Goal: Task Accomplishment & Management: Manage account settings

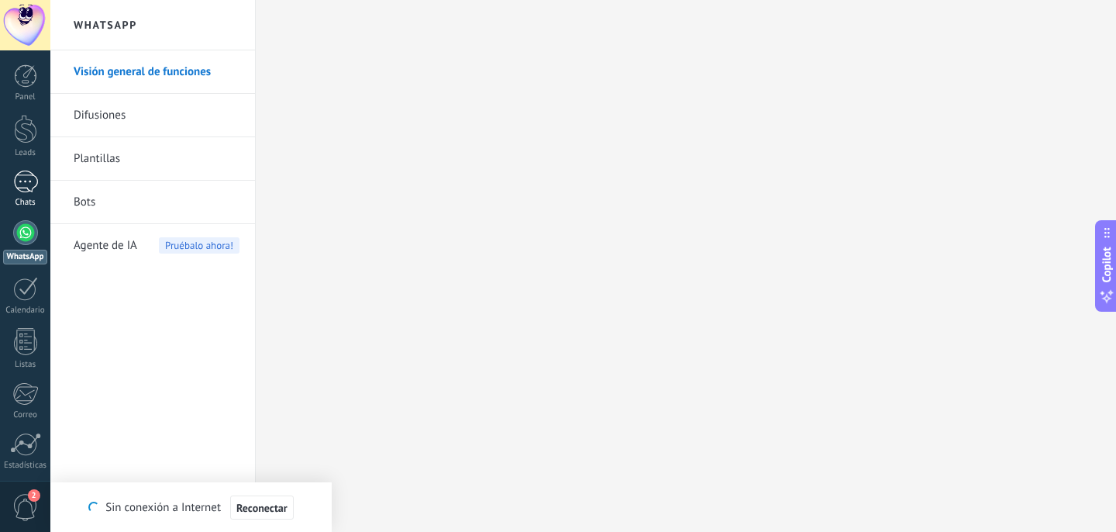
click at [24, 201] on div "Chats" at bounding box center [25, 203] width 45 height 10
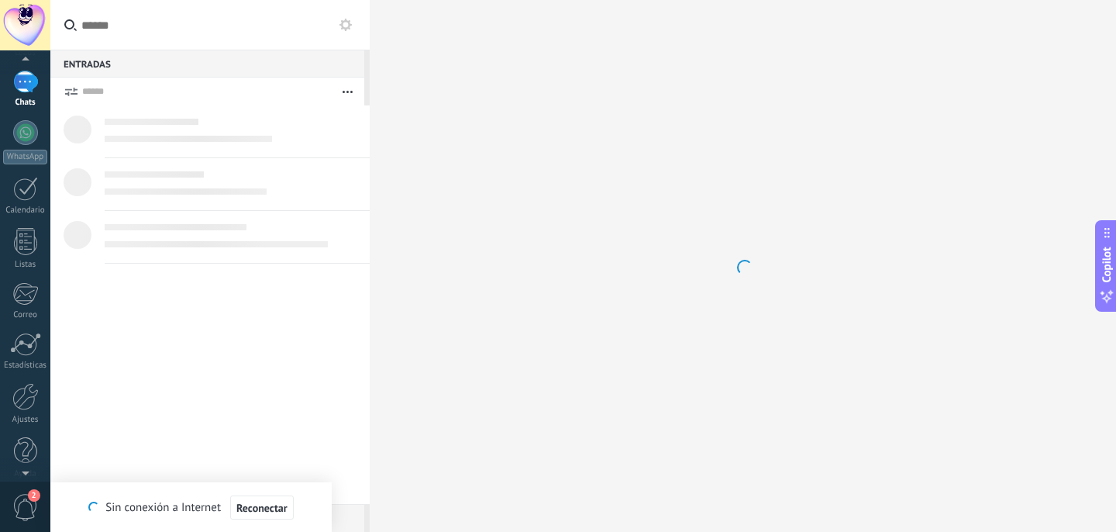
scroll to position [113, 0]
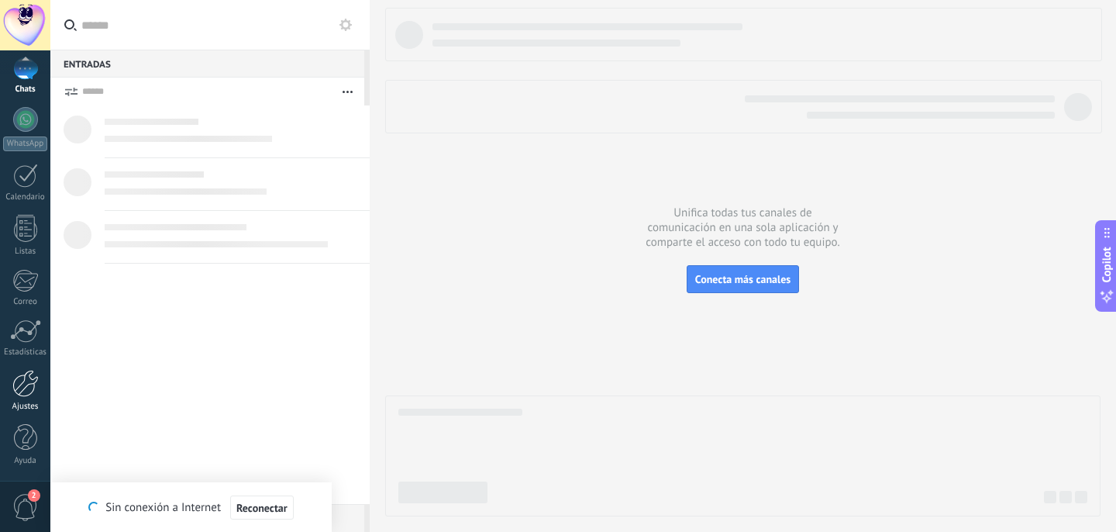
click at [22, 402] on div "Ajustes" at bounding box center [25, 407] width 45 height 10
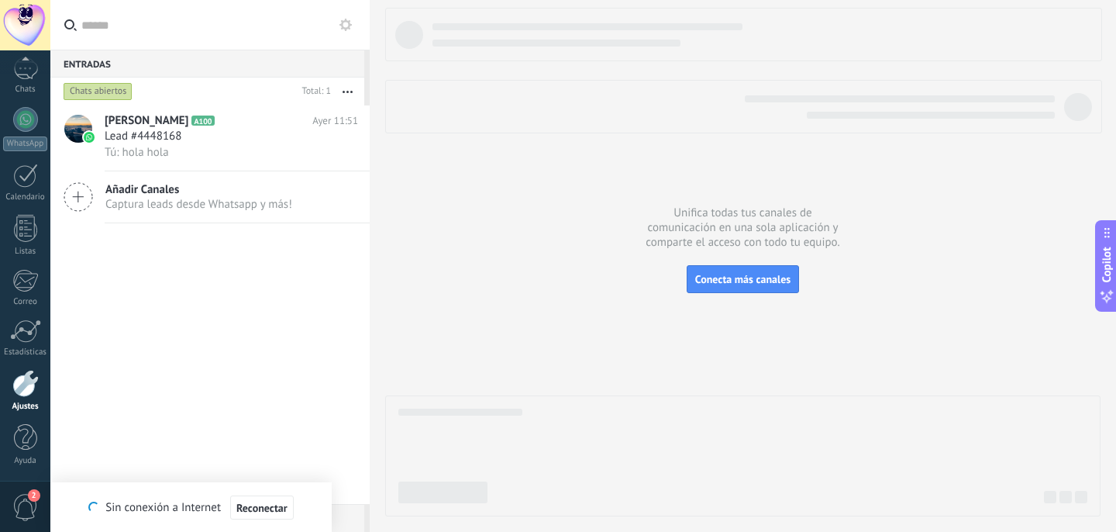
click at [22, 402] on div "Ajustes" at bounding box center [25, 407] width 45 height 10
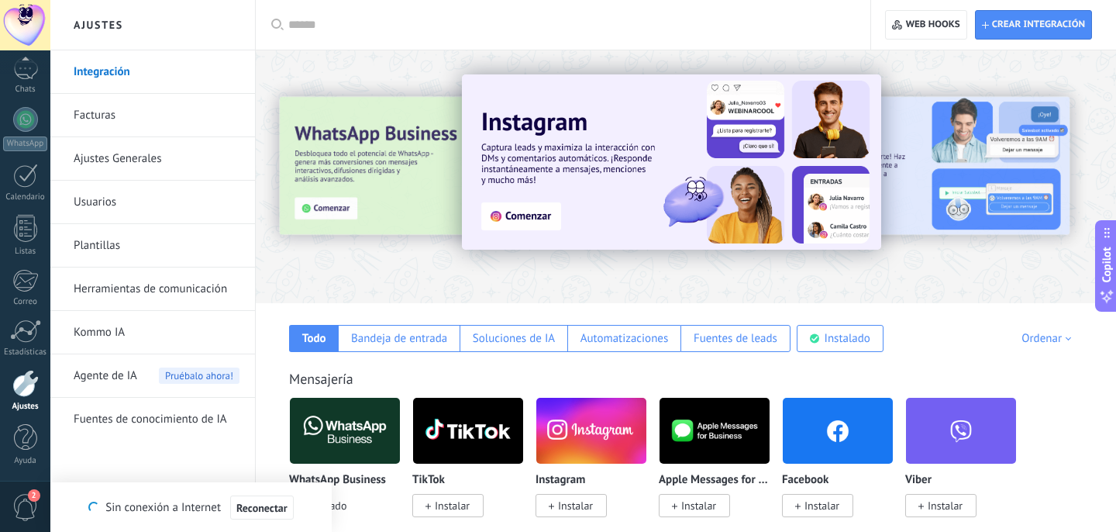
click at [98, 205] on link "Usuarios" at bounding box center [157, 202] width 166 height 43
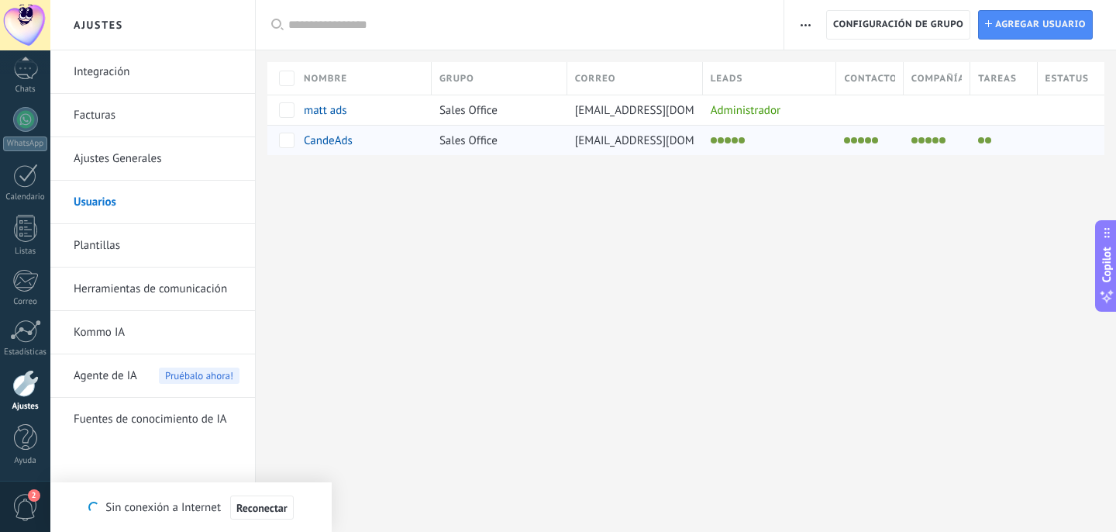
click at [476, 143] on span "Sales Office" at bounding box center [469, 140] width 58 height 15
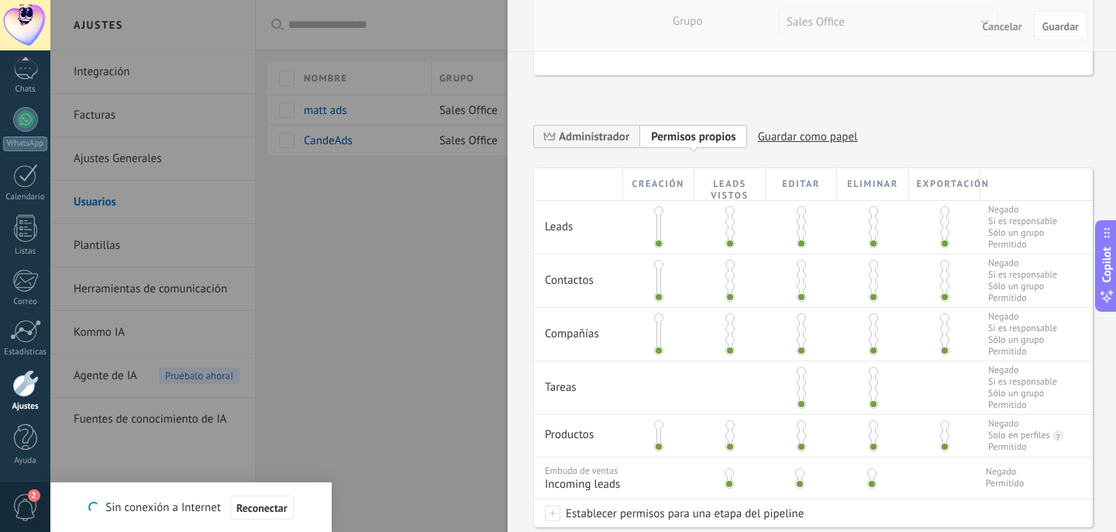
scroll to position [172, 0]
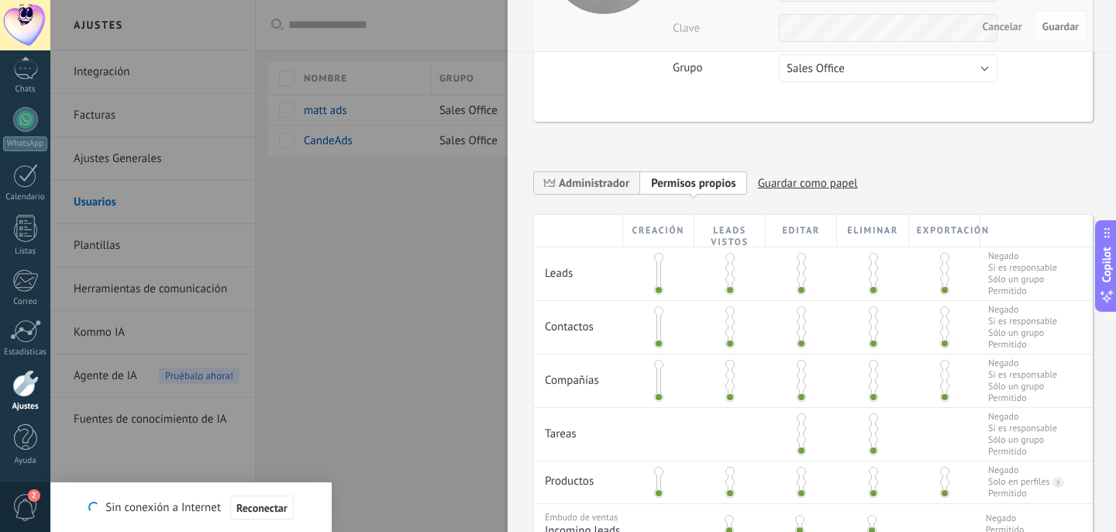
click at [613, 194] on div "**********" at bounding box center [695, 186] width 323 height 31
click at [609, 181] on span "Administrador" at bounding box center [594, 183] width 71 height 15
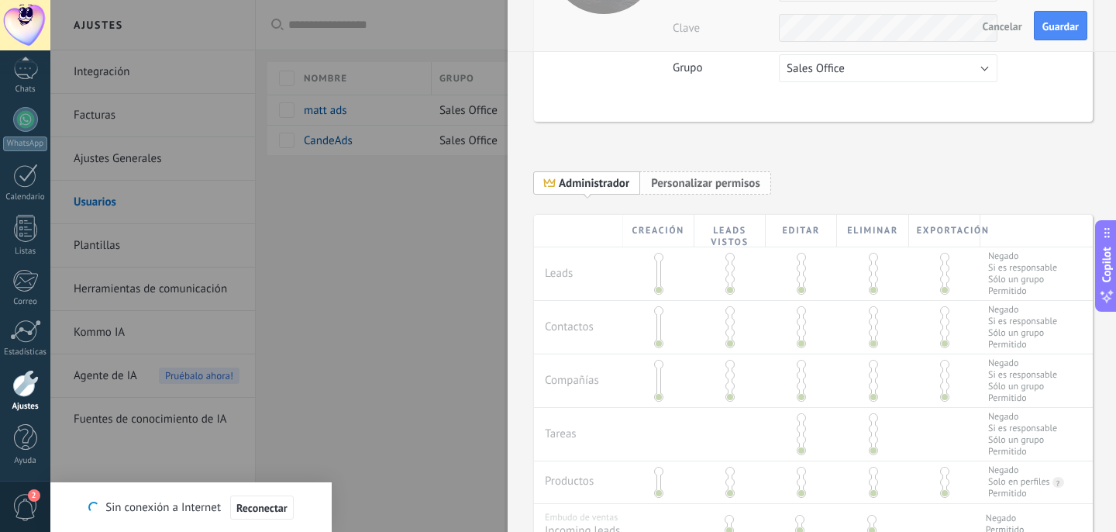
click at [683, 181] on span "Personalizar permisos" at bounding box center [705, 183] width 109 height 15
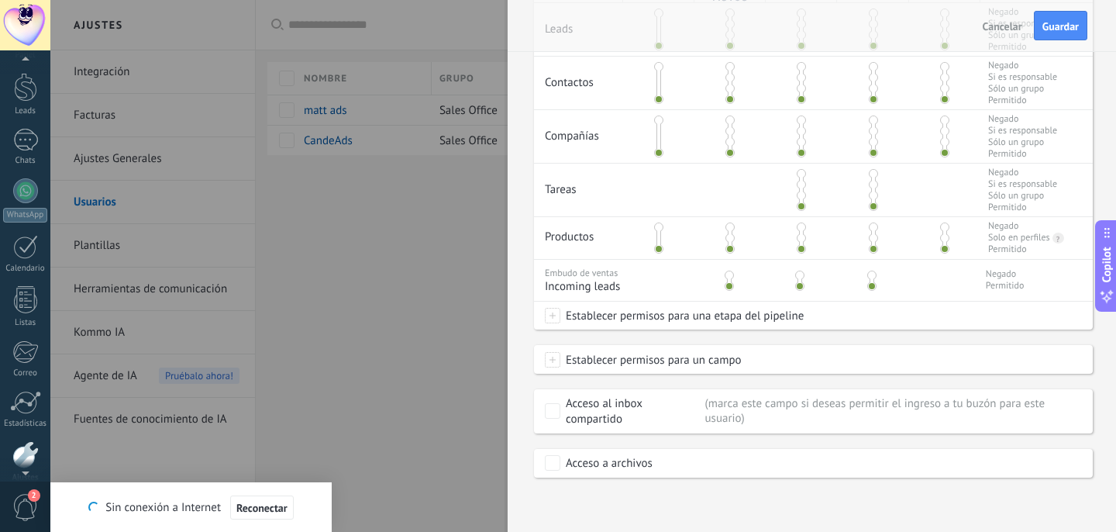
scroll to position [113, 0]
click at [23, 134] on link "WhatsApp" at bounding box center [25, 129] width 50 height 44
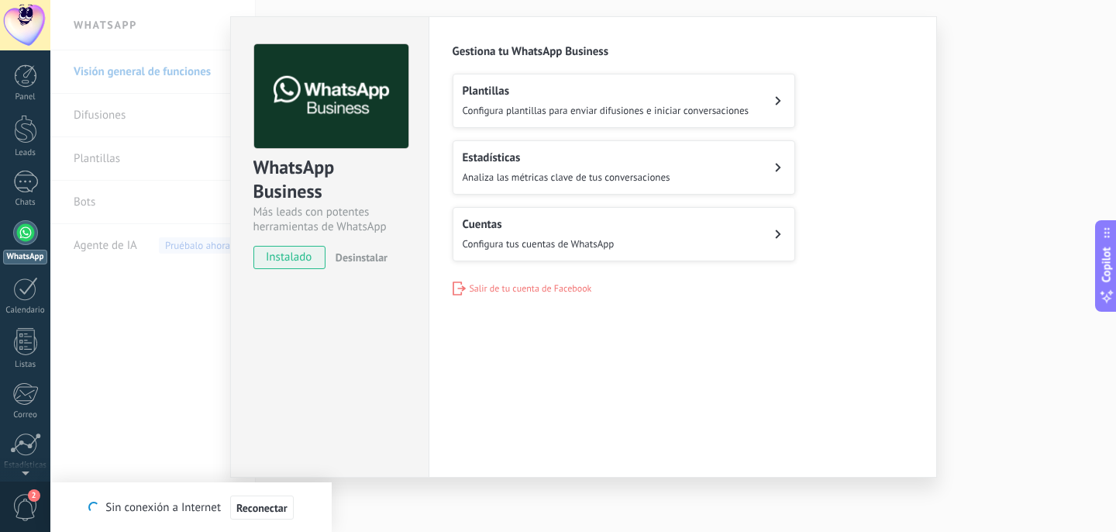
scroll to position [38, 0]
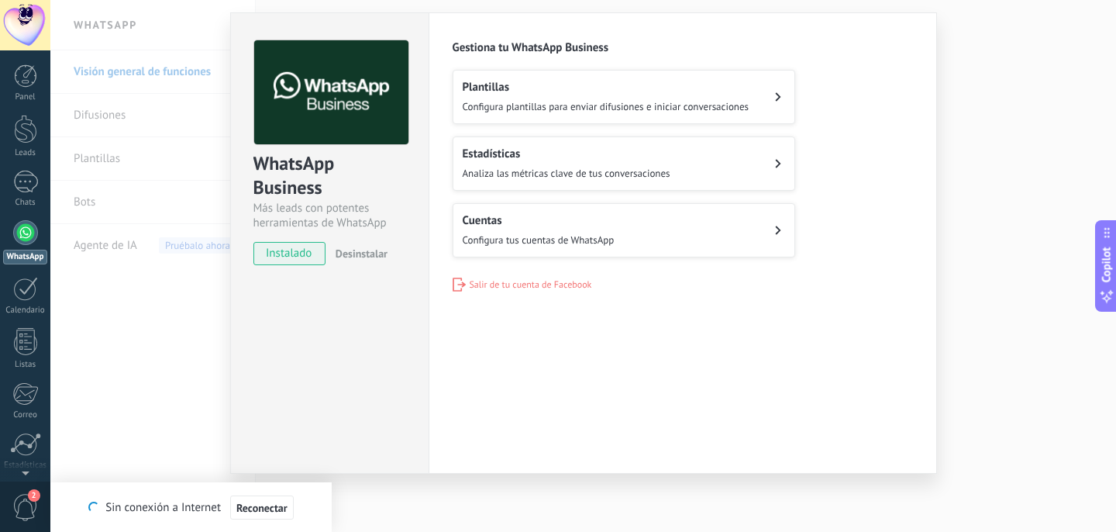
click at [503, 237] on span "Configura tus cuentas de WhatsApp" at bounding box center [539, 239] width 152 height 13
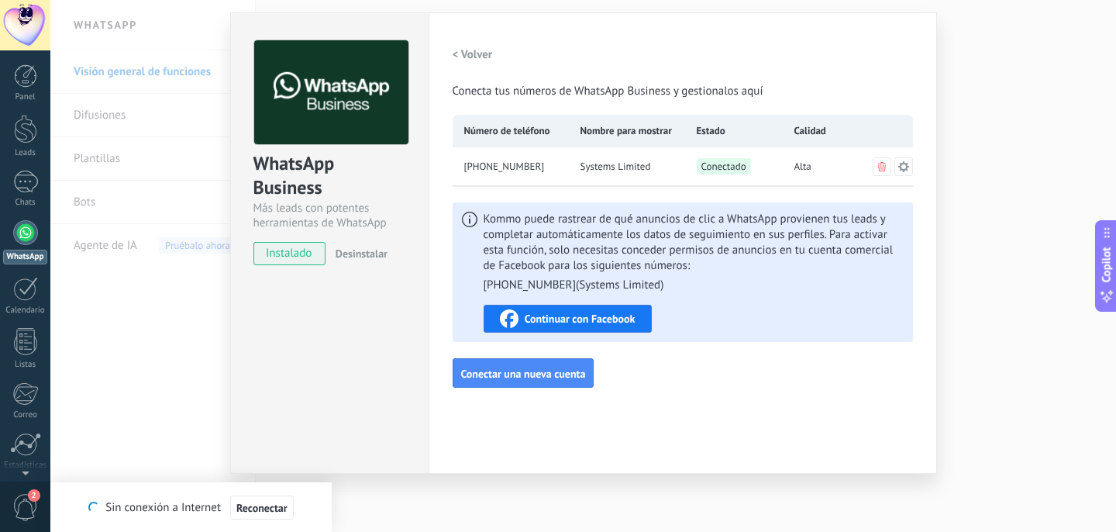
click at [905, 168] on icon at bounding box center [904, 166] width 12 height 12
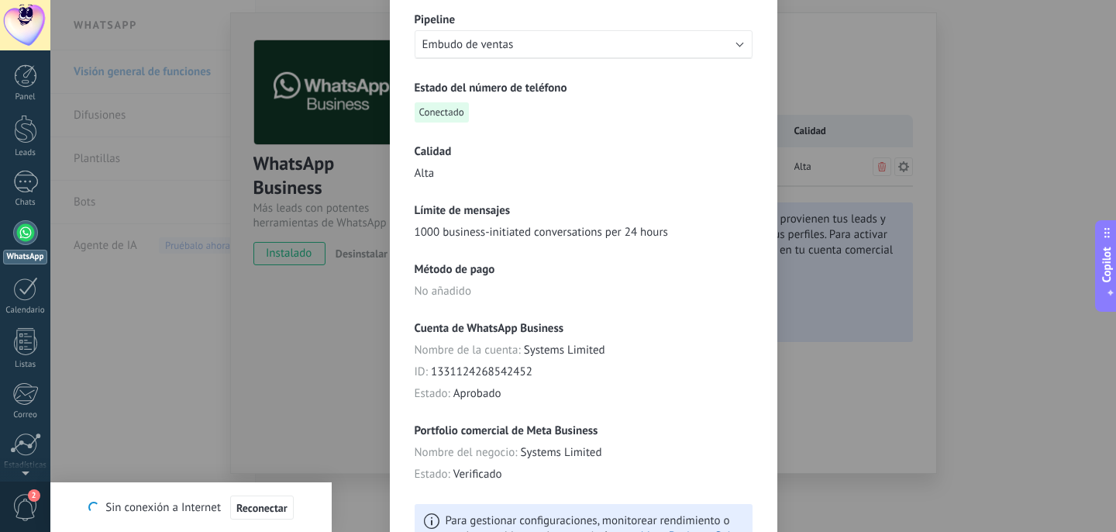
scroll to position [0, 0]
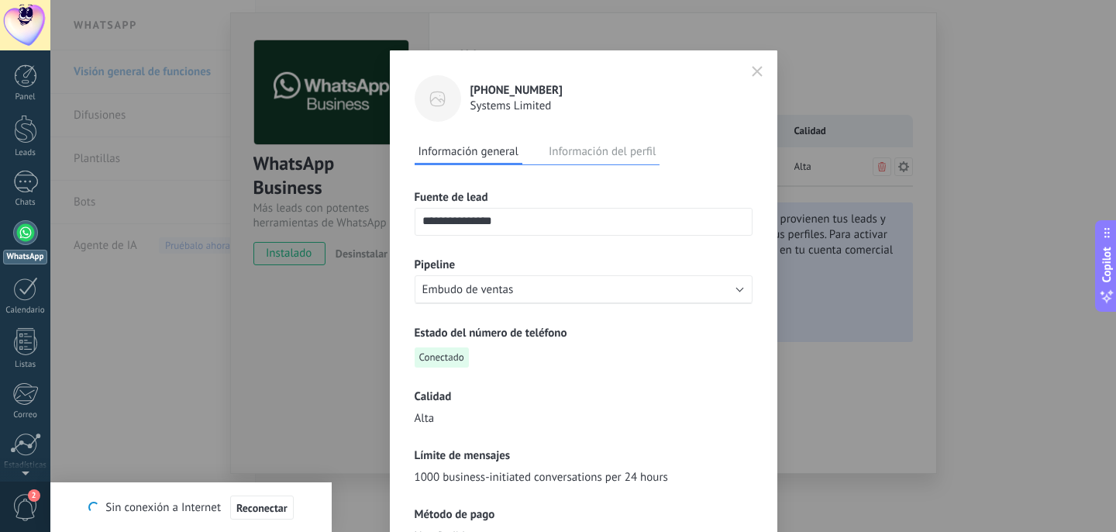
click at [585, 143] on button "Información del perfil" at bounding box center [602, 151] width 115 height 23
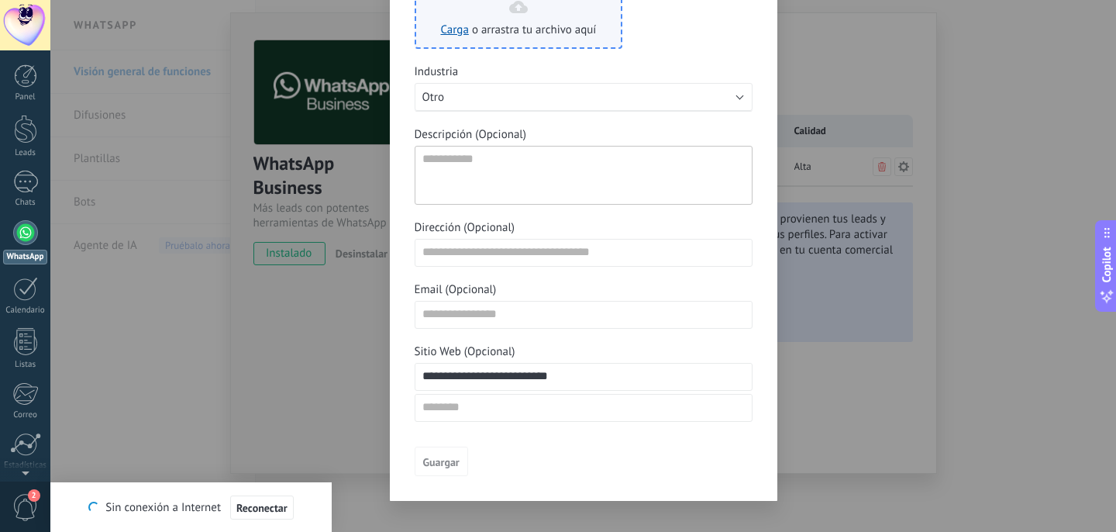
scroll to position [288, 0]
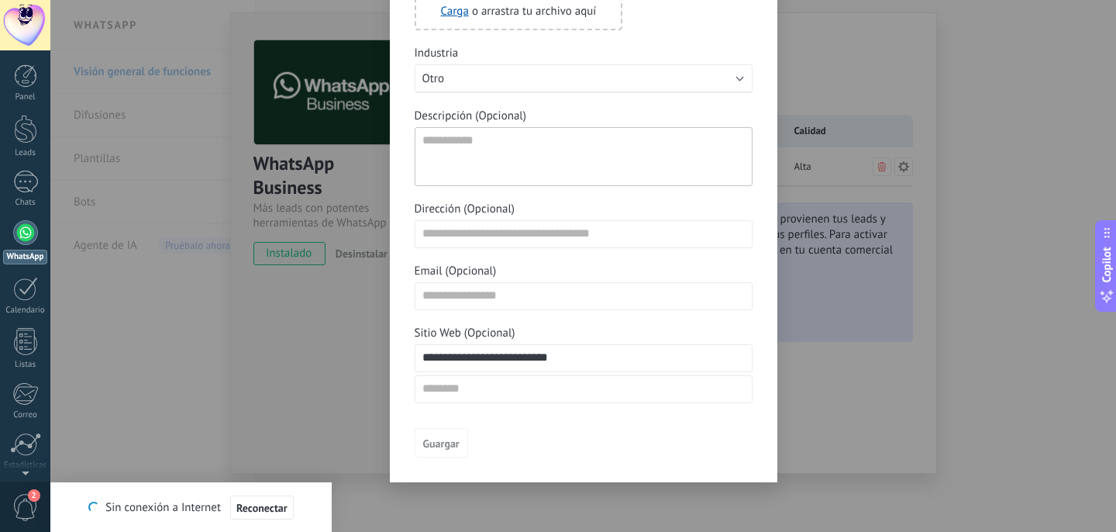
click at [353, 332] on div "**********" at bounding box center [583, 266] width 1066 height 532
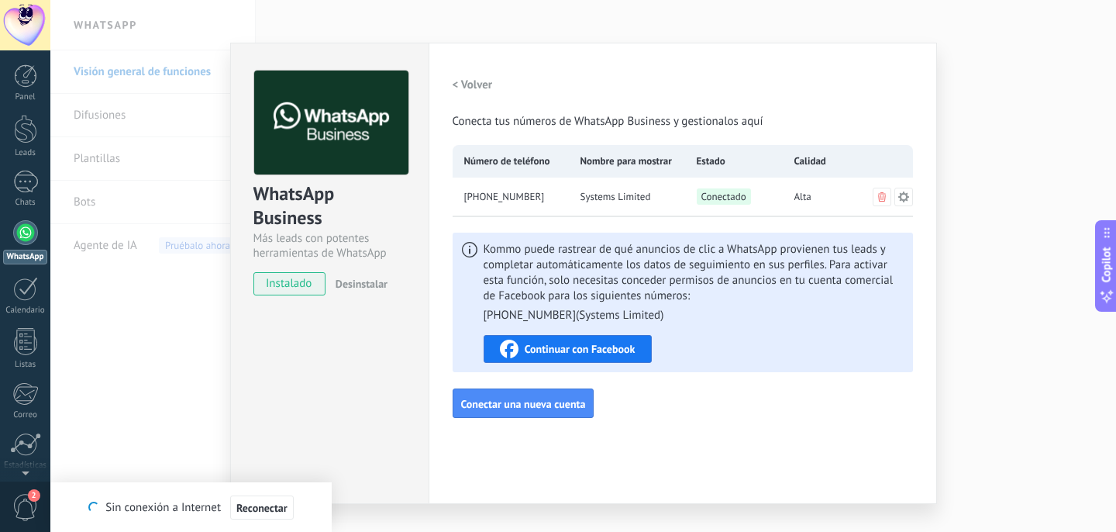
scroll to position [0, 0]
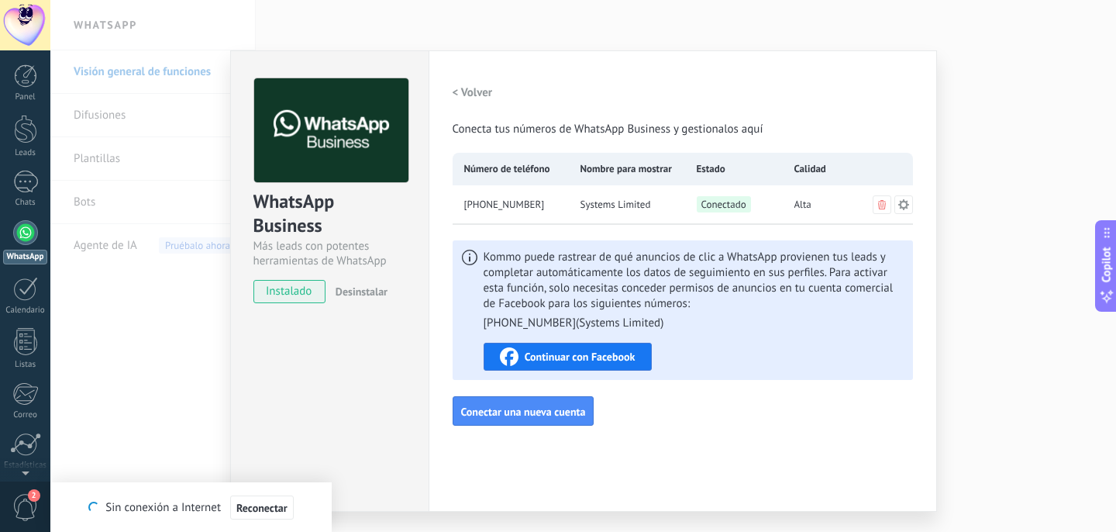
click at [654, 29] on div "WhatsApp Business Más leads con potentes herramientas de WhatsApp instalado Des…" at bounding box center [583, 266] width 1066 height 532
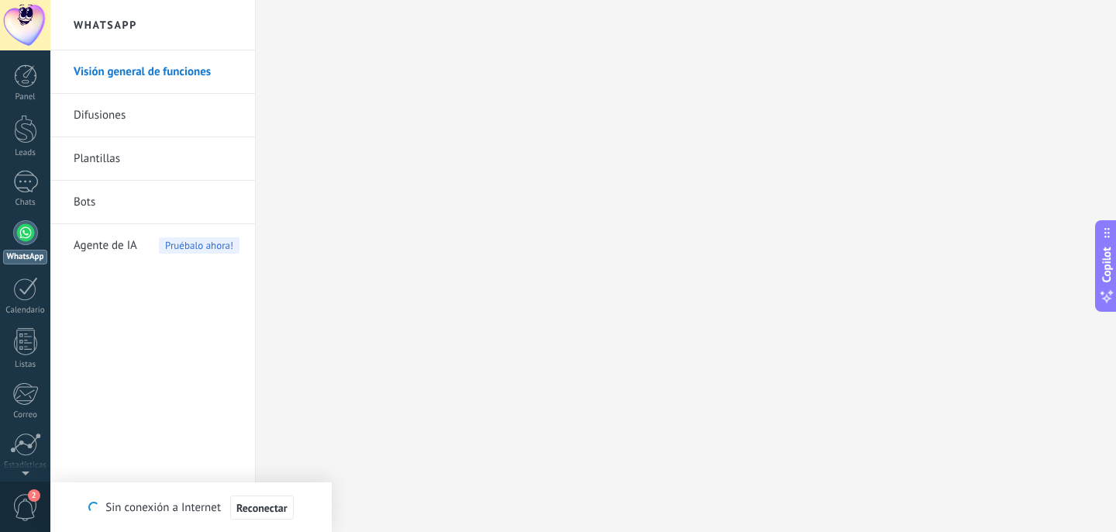
click at [109, 71] on link "Visión general de funciones" at bounding box center [157, 71] width 166 height 43
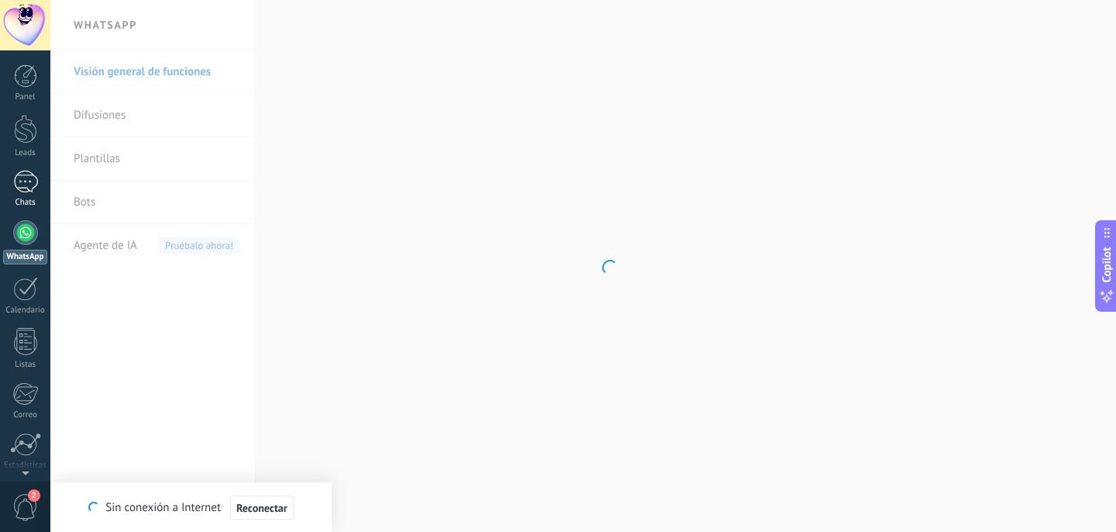
click at [11, 179] on link "Chats" at bounding box center [25, 189] width 50 height 37
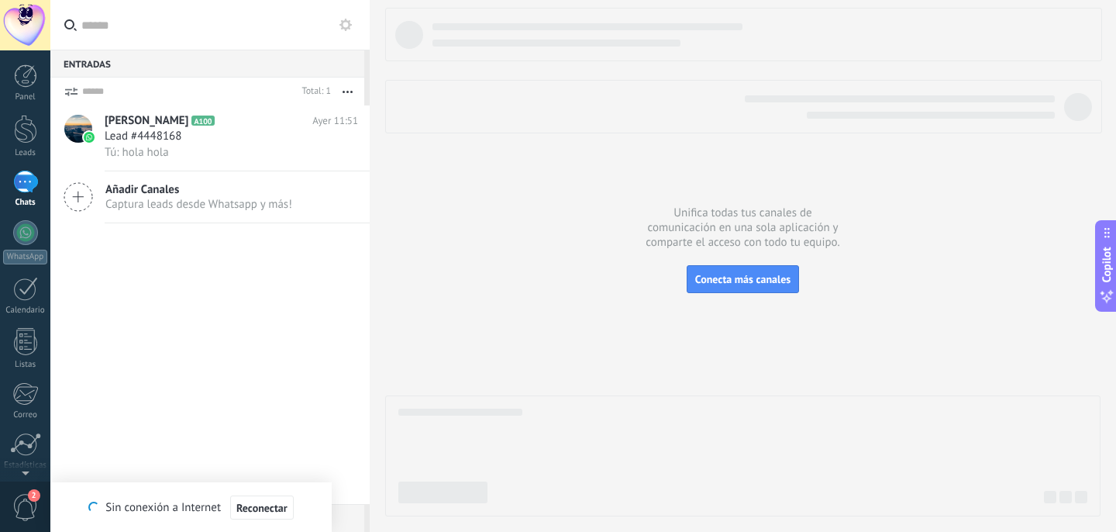
click at [341, 24] on use at bounding box center [346, 25] width 12 height 12
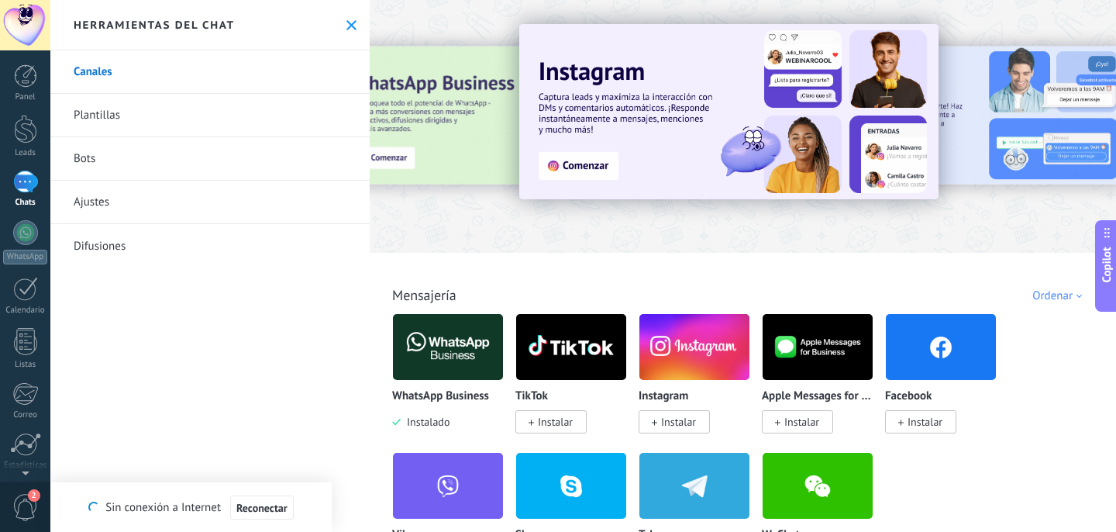
click at [116, 202] on link "Ajustes" at bounding box center [209, 202] width 319 height 43
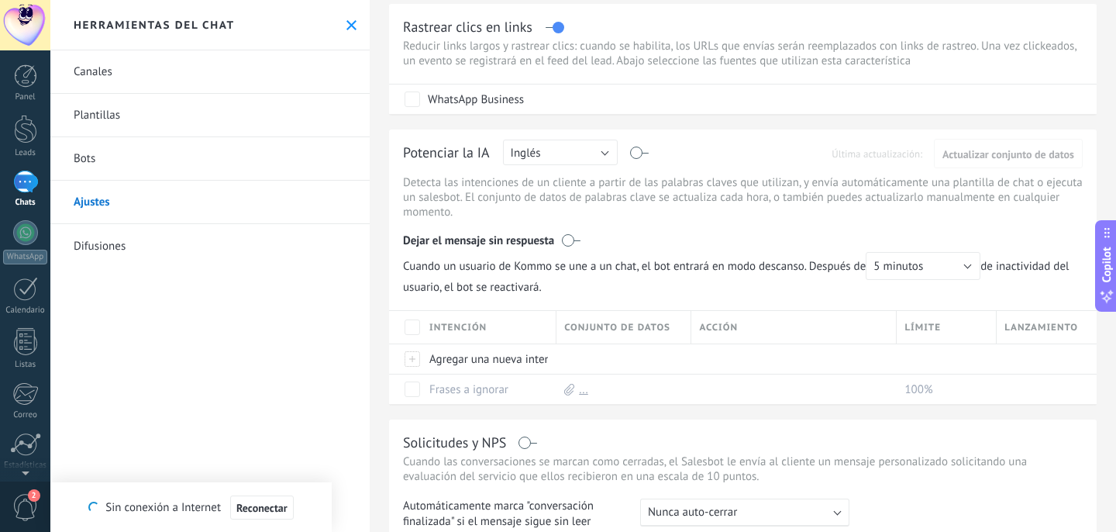
scroll to position [35, 0]
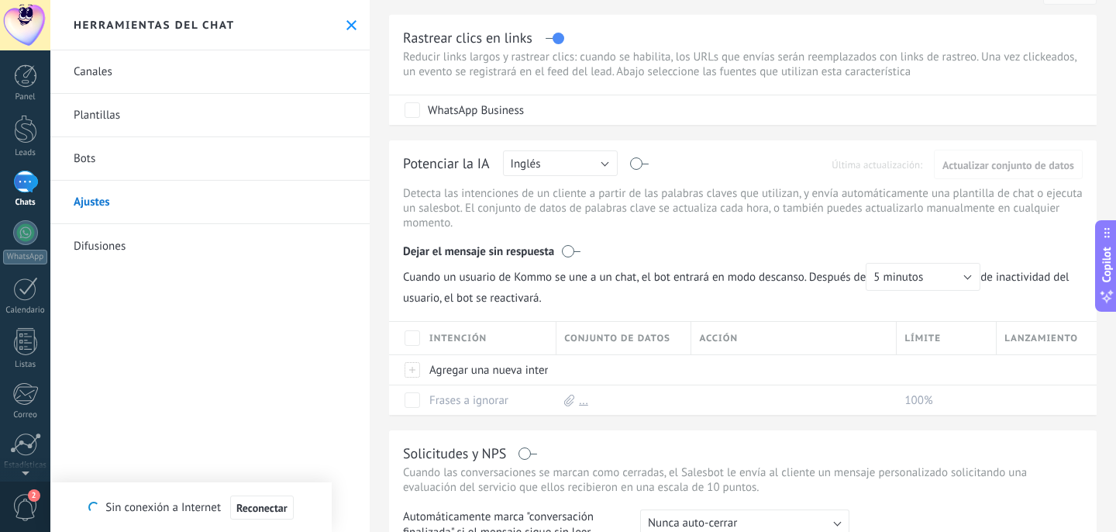
click at [216, 74] on link "Canales" at bounding box center [209, 71] width 319 height 43
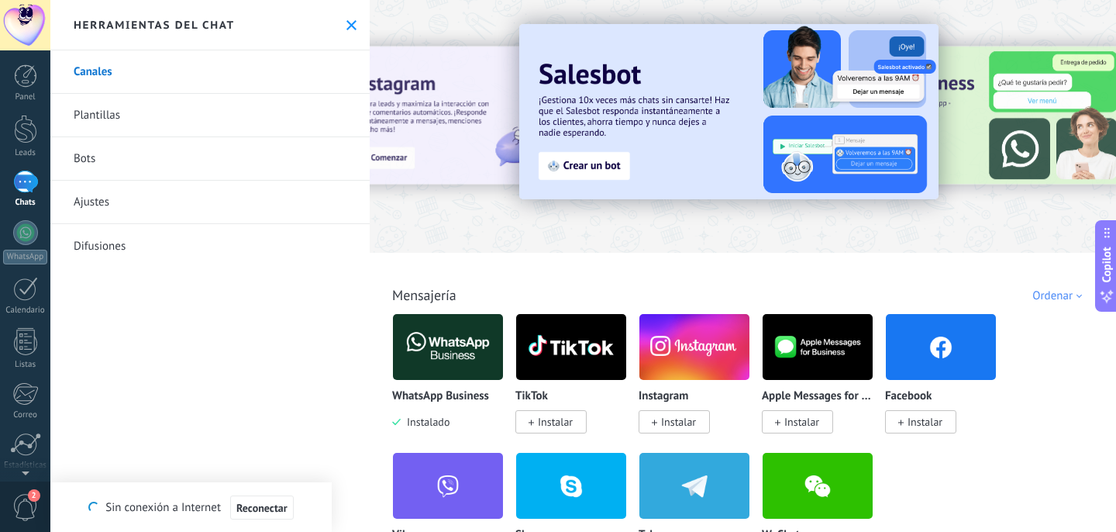
click at [108, 210] on link "Ajustes" at bounding box center [209, 202] width 319 height 43
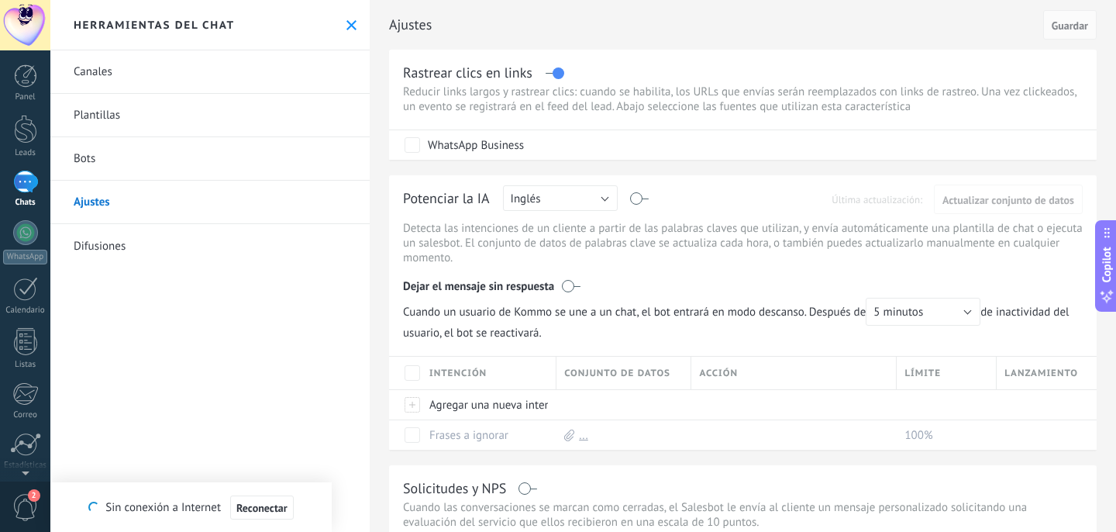
click at [267, 166] on link "Bots" at bounding box center [209, 158] width 319 height 43
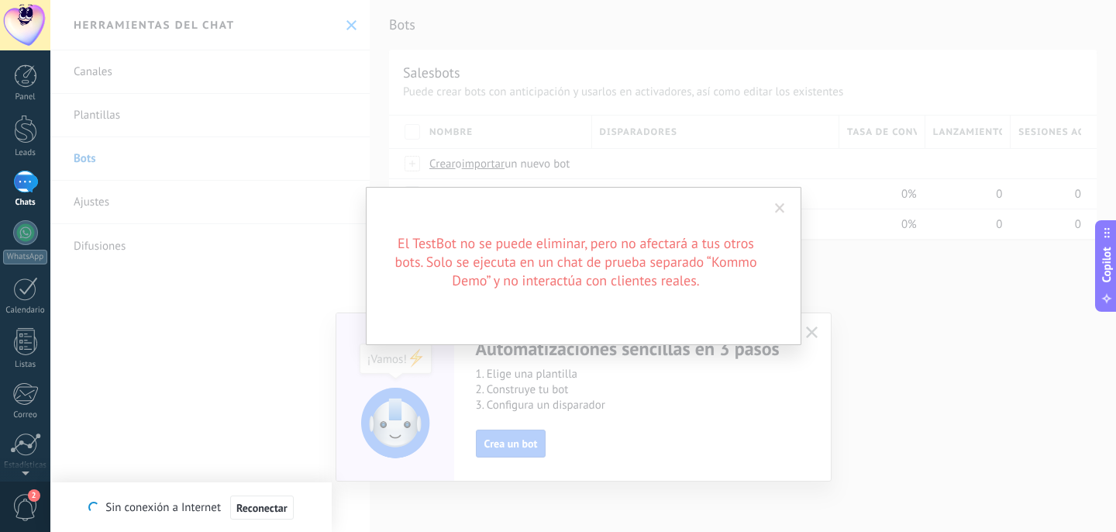
click at [786, 205] on span at bounding box center [780, 208] width 26 height 26
click at [775, 212] on span at bounding box center [780, 208] width 10 height 11
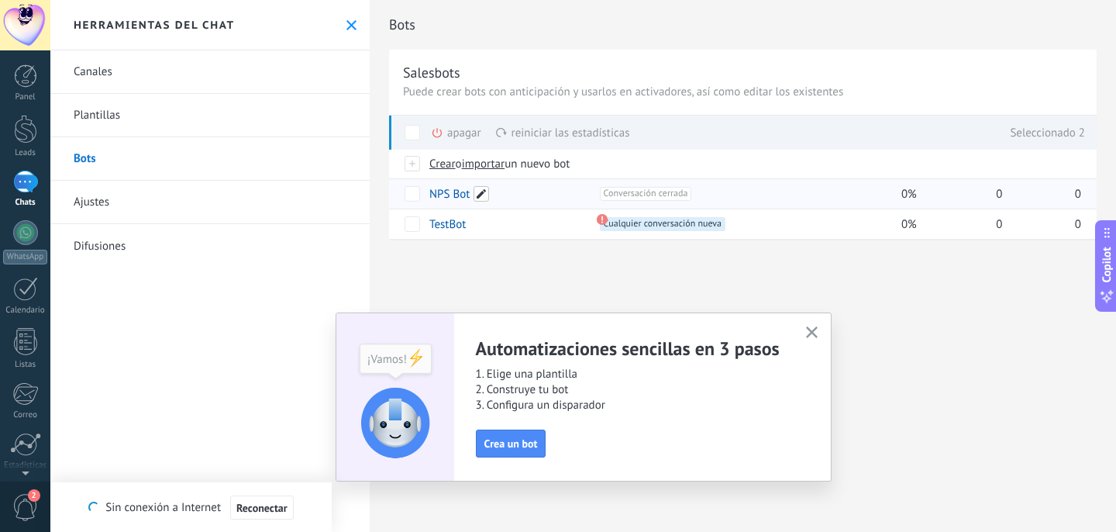
click at [485, 195] on span at bounding box center [482, 194] width 16 height 16
click at [501, 300] on div "Bots Salesbots Puede crear bots con anticipación y usarlos en activadores, así …" at bounding box center [743, 266] width 747 height 532
click at [440, 131] on icon at bounding box center [437, 132] width 12 height 12
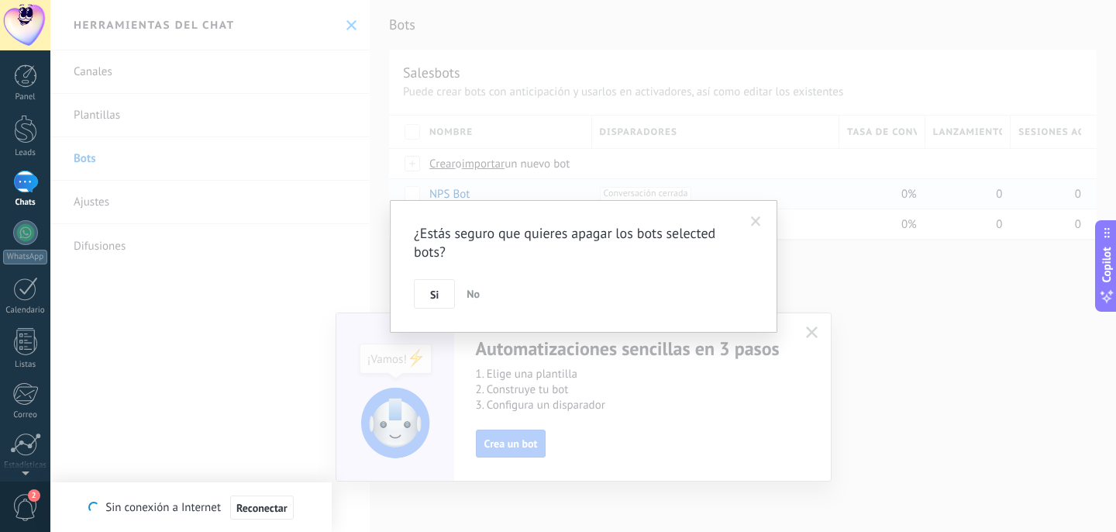
click at [478, 292] on span "No" at bounding box center [473, 294] width 13 height 14
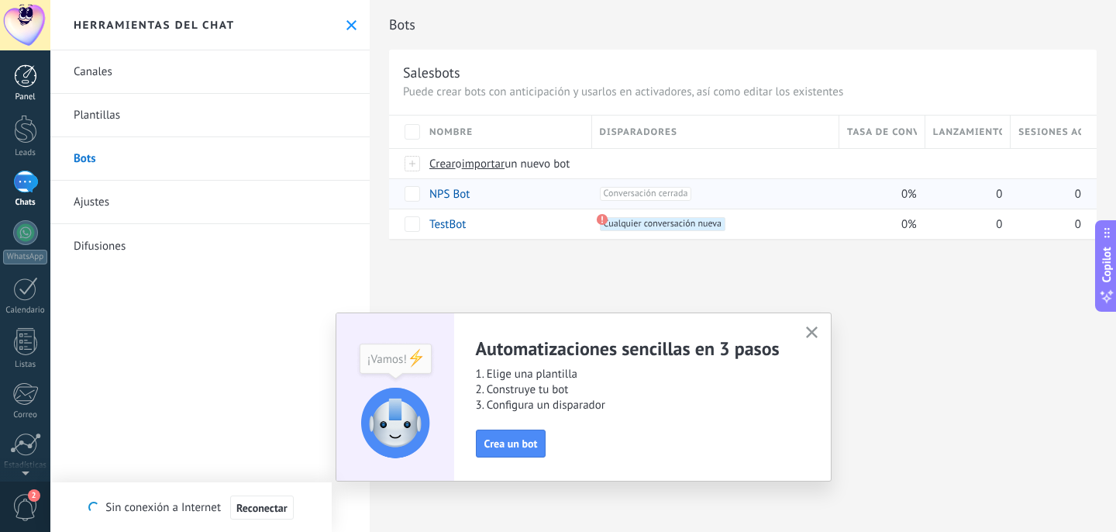
click at [34, 76] on div at bounding box center [25, 75] width 23 height 23
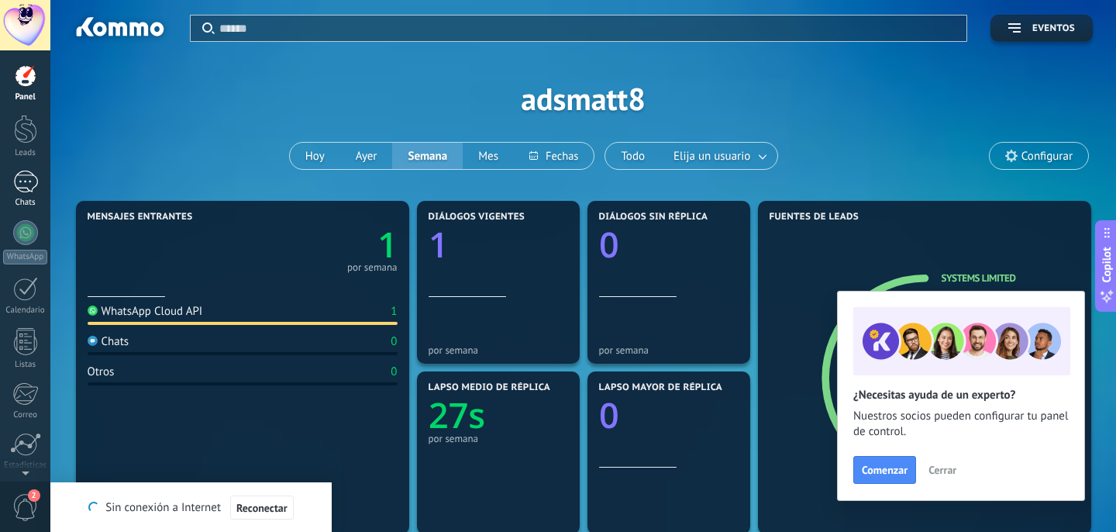
click at [22, 178] on div at bounding box center [25, 182] width 25 height 22
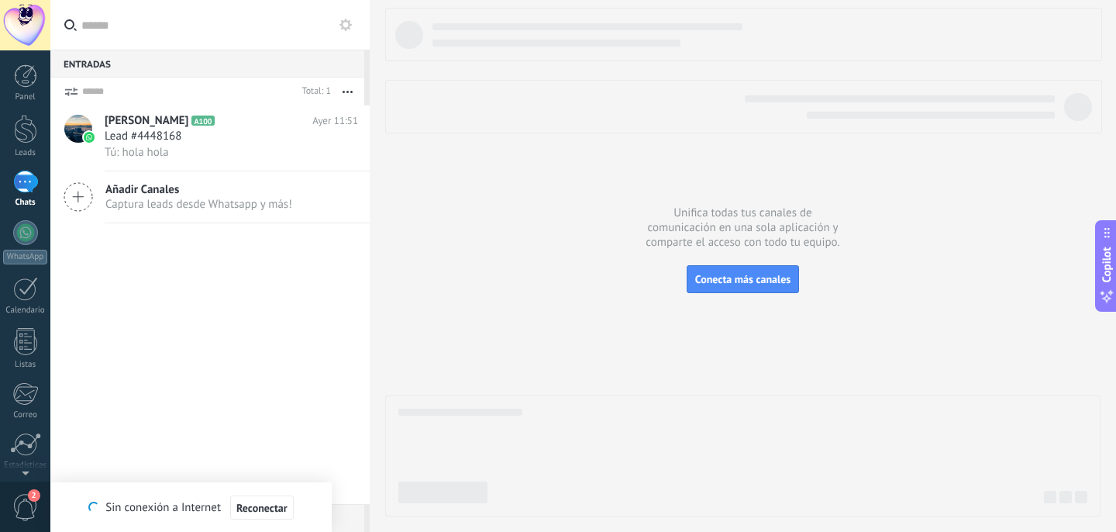
click at [341, 22] on icon at bounding box center [346, 25] width 12 height 12
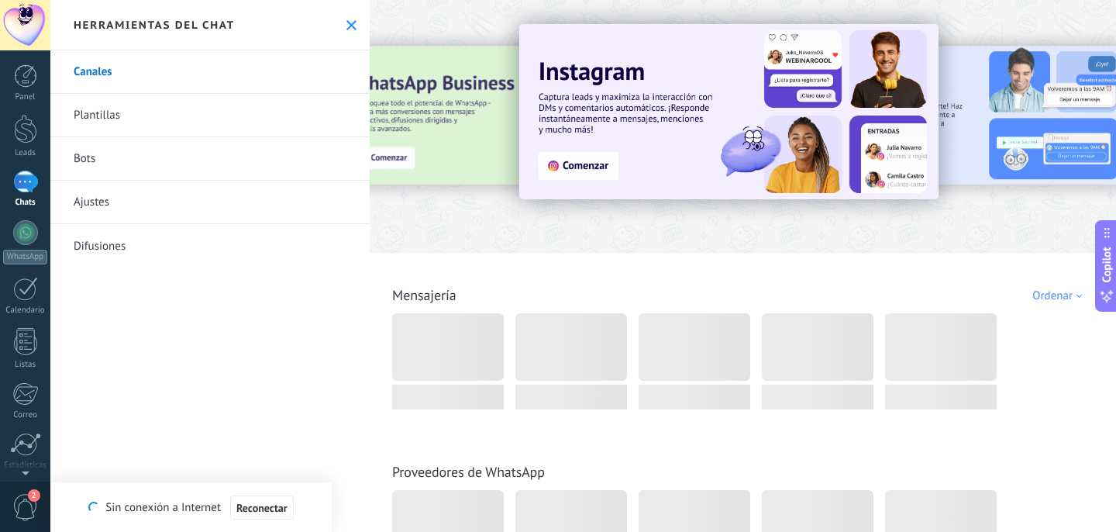
click at [347, 24] on icon at bounding box center [352, 25] width 10 height 10
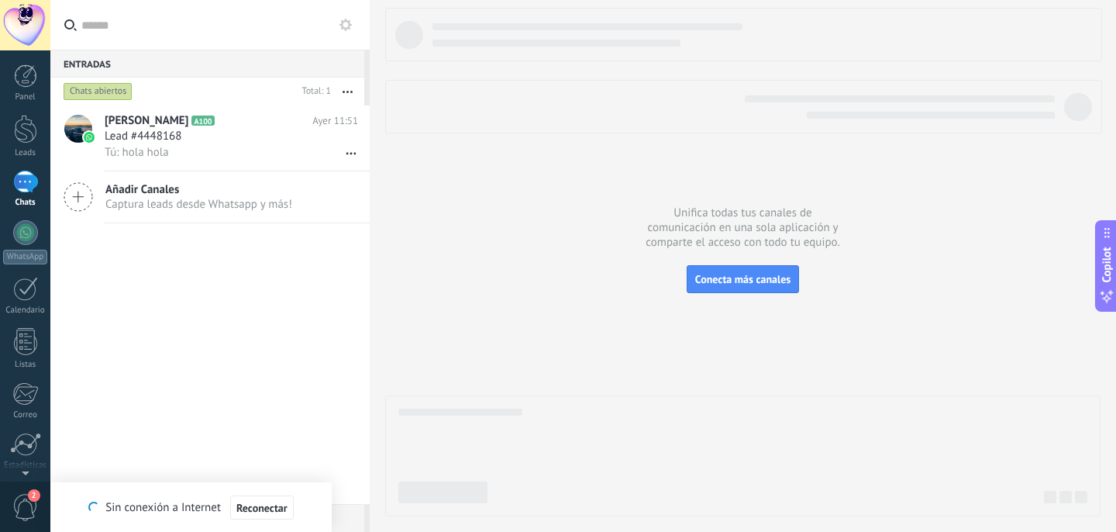
click at [343, 26] on use at bounding box center [346, 25] width 12 height 12
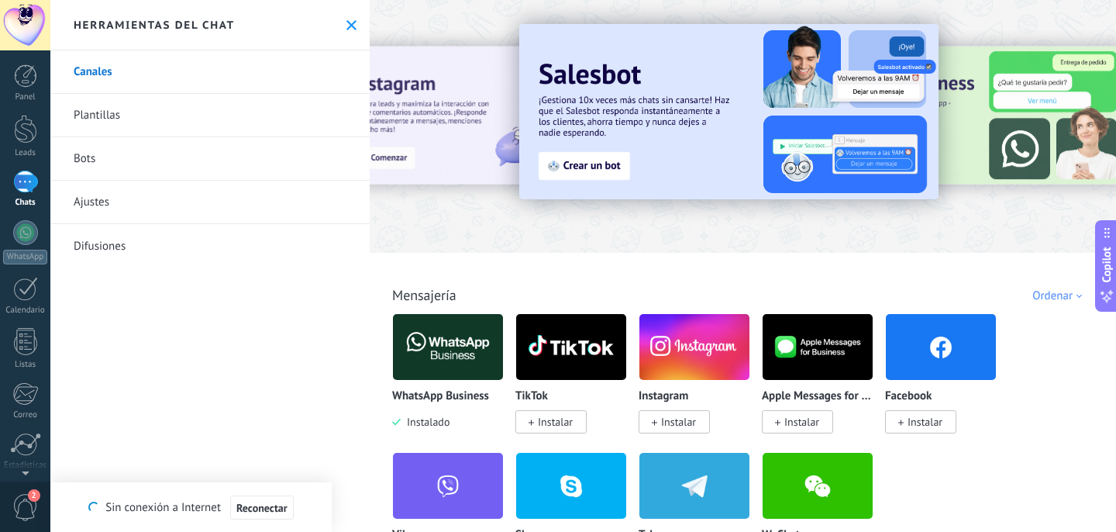
click at [277, 82] on link "Canales" at bounding box center [209, 71] width 319 height 43
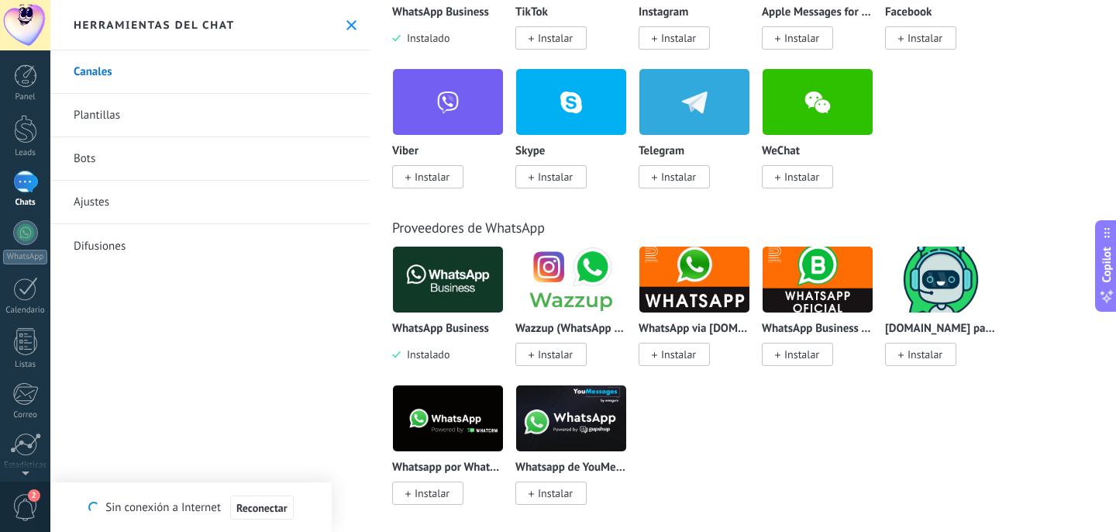
scroll to position [385, 0]
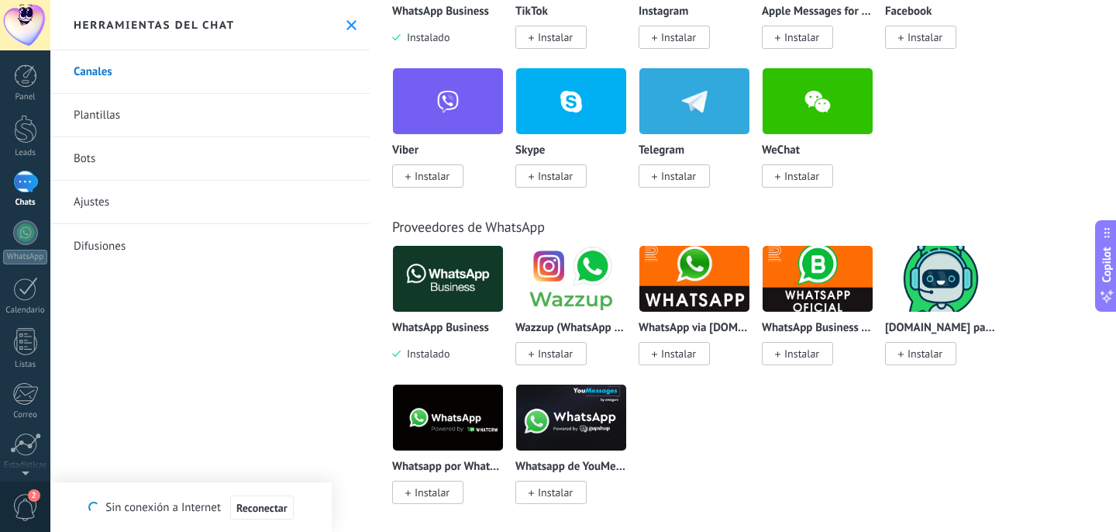
click at [112, 205] on link "Ajustes" at bounding box center [209, 202] width 319 height 43
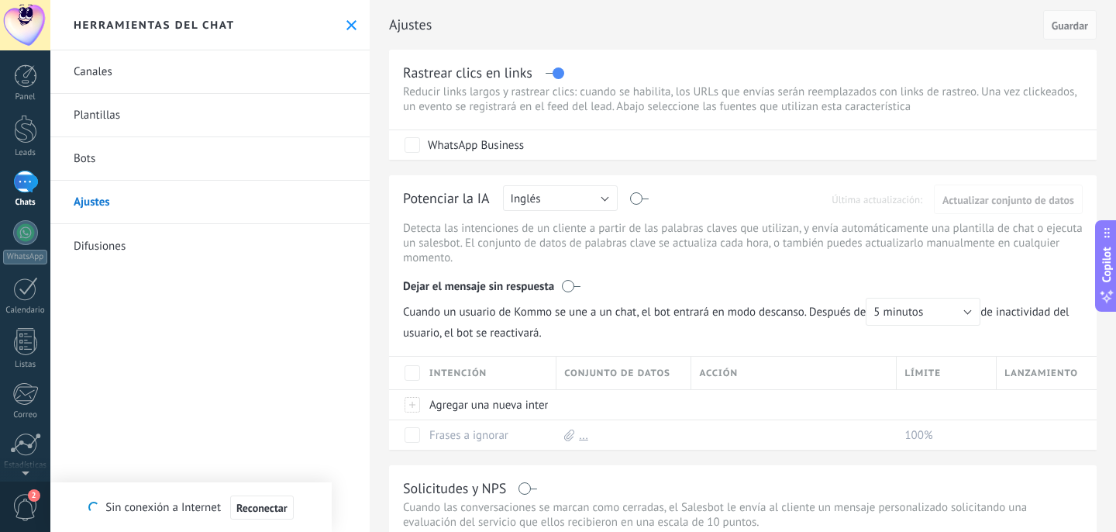
click at [351, 26] on button at bounding box center [351, 25] width 13 height 13
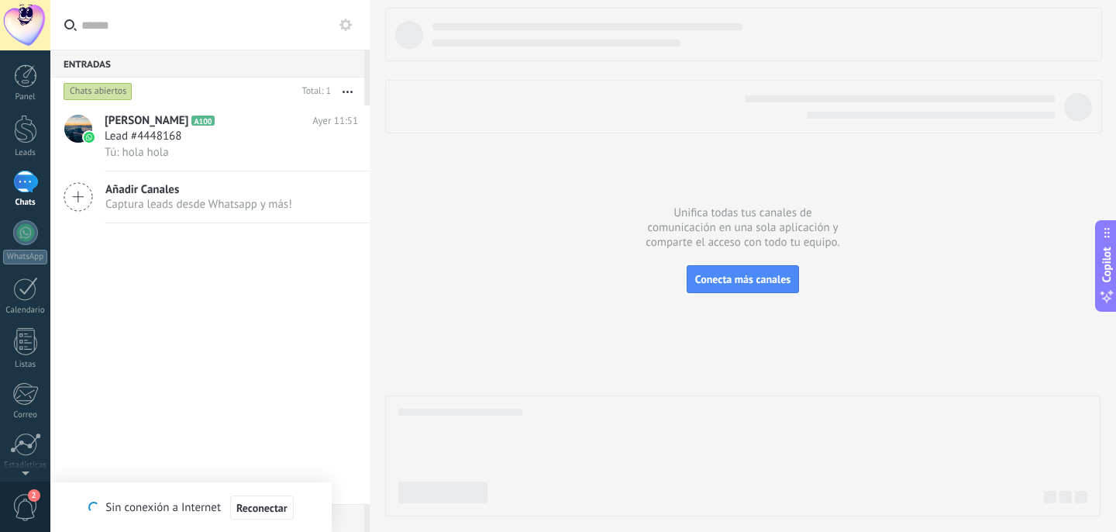
click at [344, 95] on button "button" at bounding box center [347, 92] width 33 height 28
click at [33, 393] on div at bounding box center [25, 383] width 26 height 27
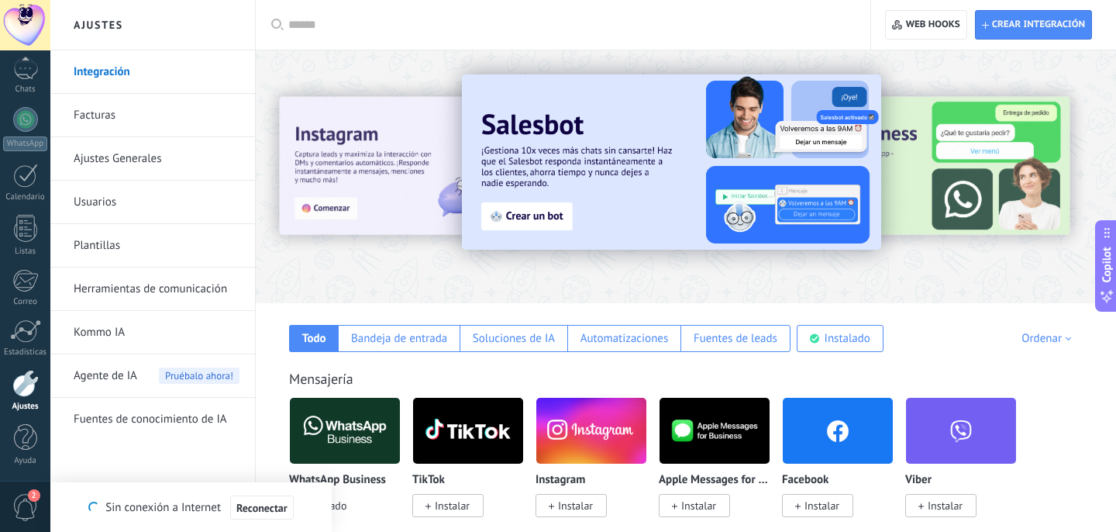
click at [137, 150] on link "Ajustes Generales" at bounding box center [157, 158] width 166 height 43
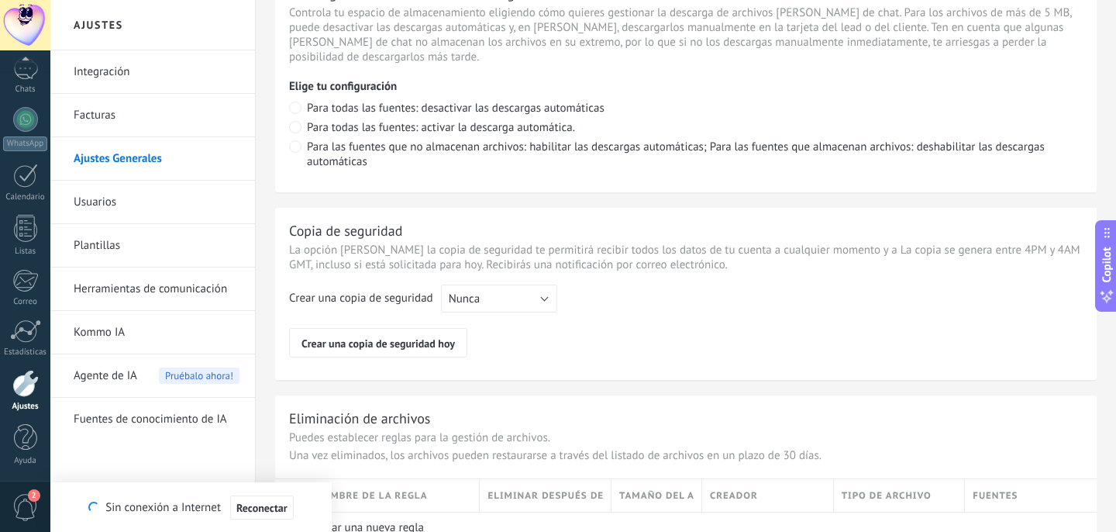
scroll to position [1141, 0]
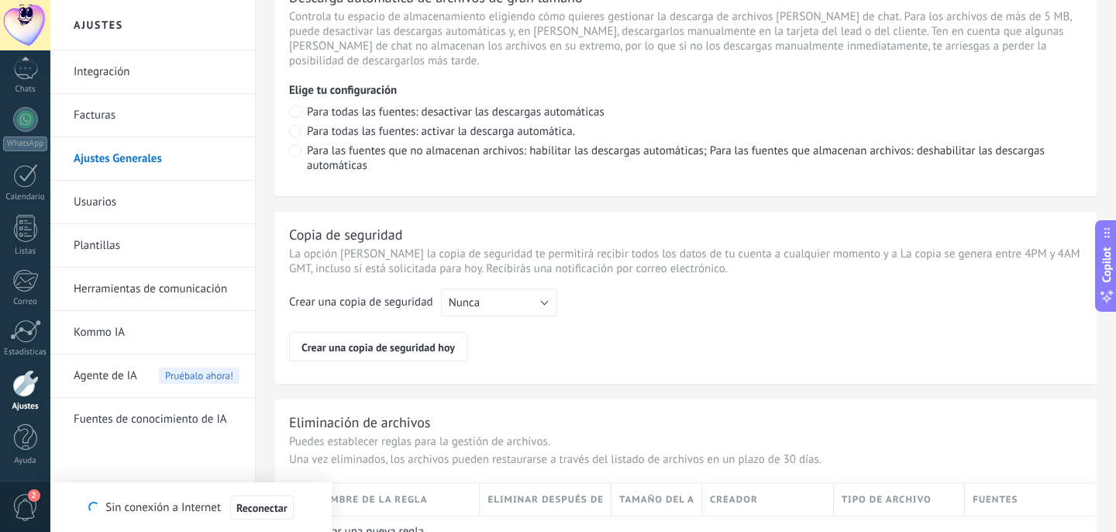
click at [197, 201] on link "Usuarios" at bounding box center [157, 202] width 166 height 43
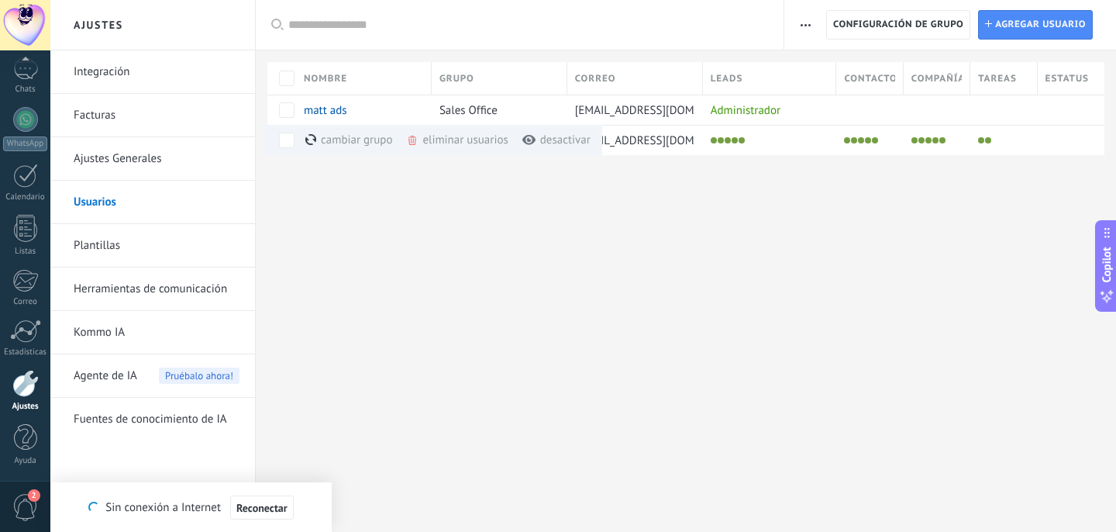
click at [809, 24] on use "button" at bounding box center [806, 25] width 10 height 2
click at [716, 233] on div "Ajustes Integración Facturas Ajustes Generales Usuarios Plantillas Herramientas…" at bounding box center [583, 266] width 1066 height 532
click at [877, 20] on span "Configuración de grupo" at bounding box center [898, 25] width 130 height 28
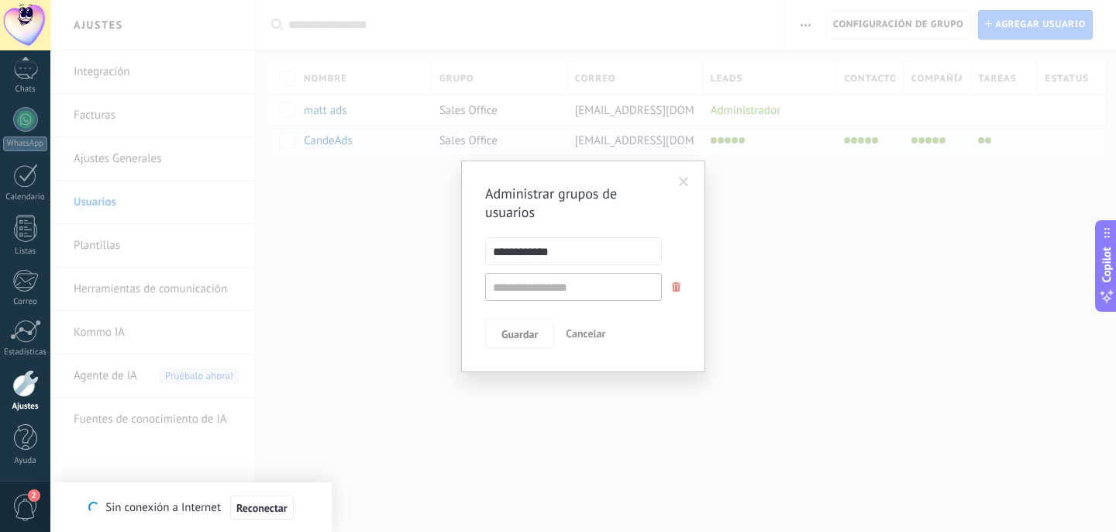
click at [679, 187] on span at bounding box center [684, 182] width 10 height 11
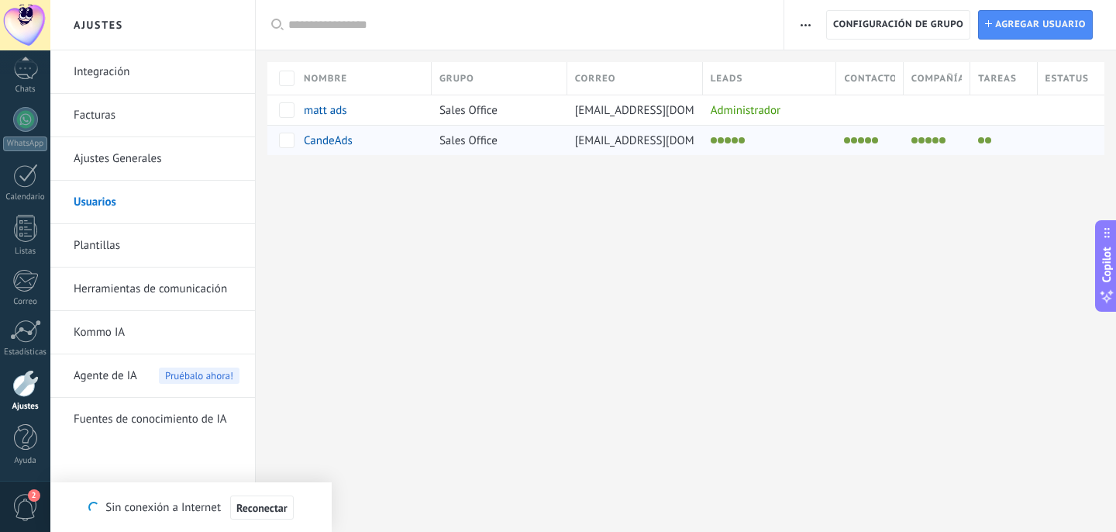
click at [732, 140] on li at bounding box center [735, 140] width 6 height 6
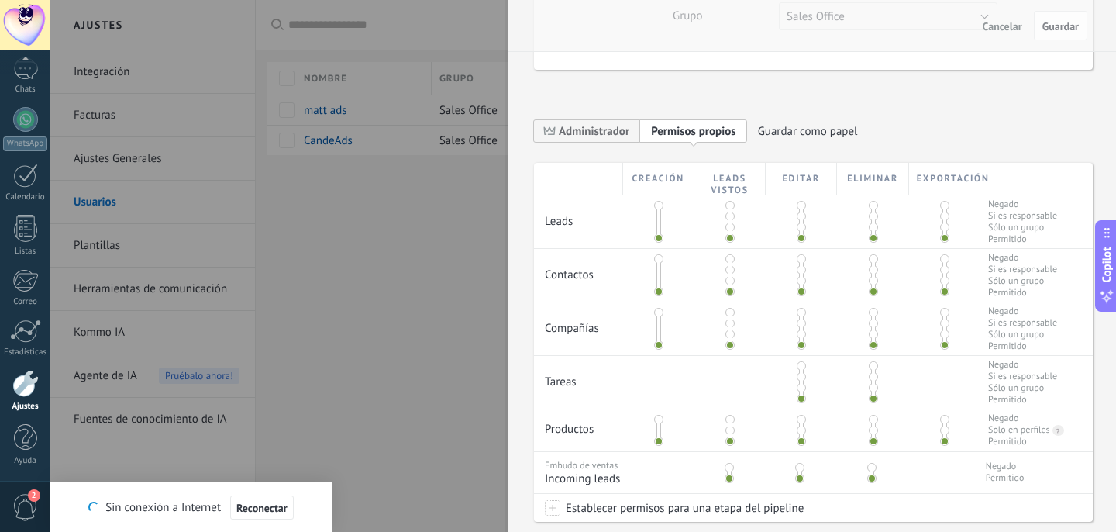
scroll to position [226, 0]
click at [618, 139] on span "Administrador" at bounding box center [587, 129] width 106 height 24
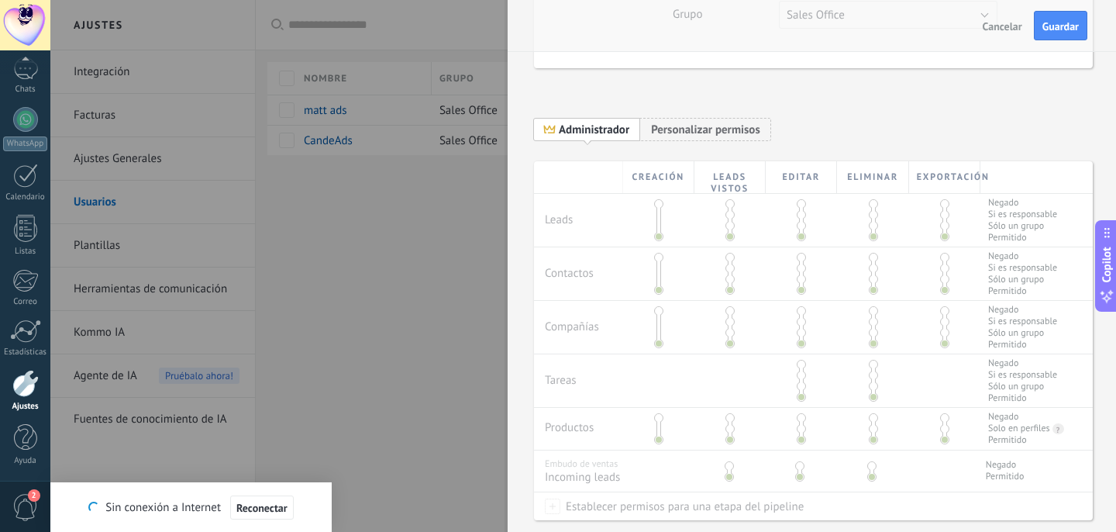
click at [656, 204] on div "Creación Leads vistos Editar Eliminar Exportación Leads Negado Si es responsabl…" at bounding box center [813, 414] width 559 height 507
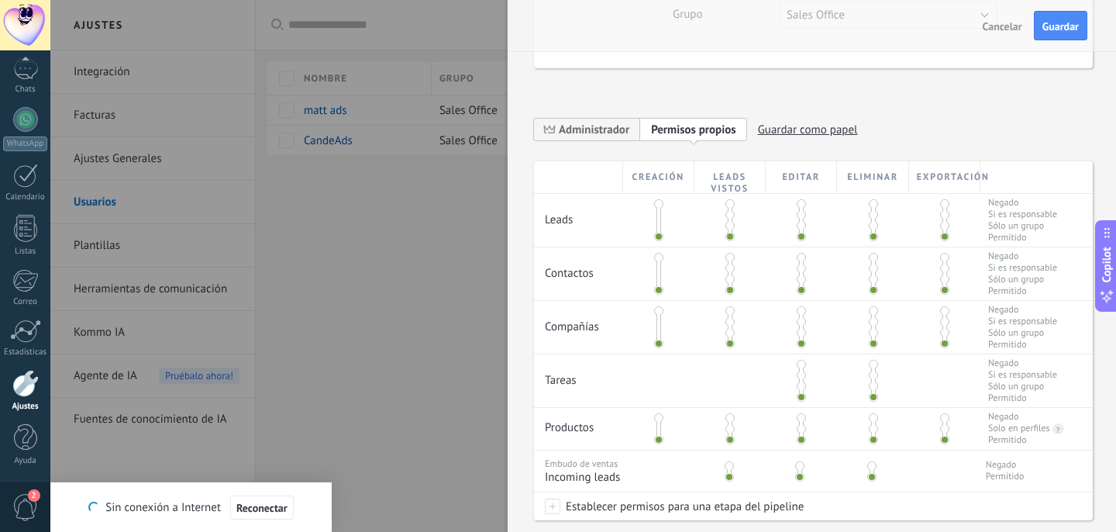
click at [726, 236] on span at bounding box center [730, 236] width 9 height 9
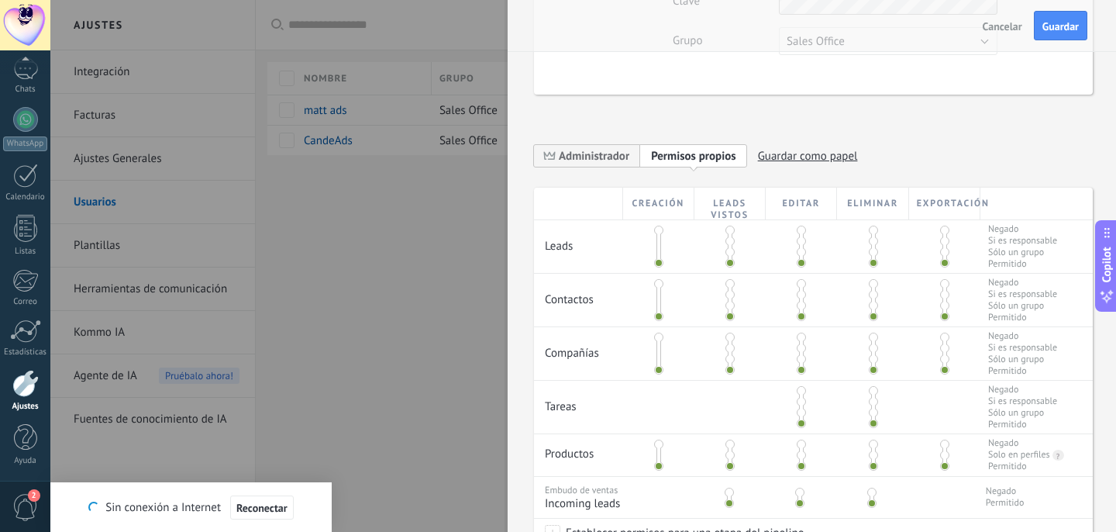
scroll to position [194, 0]
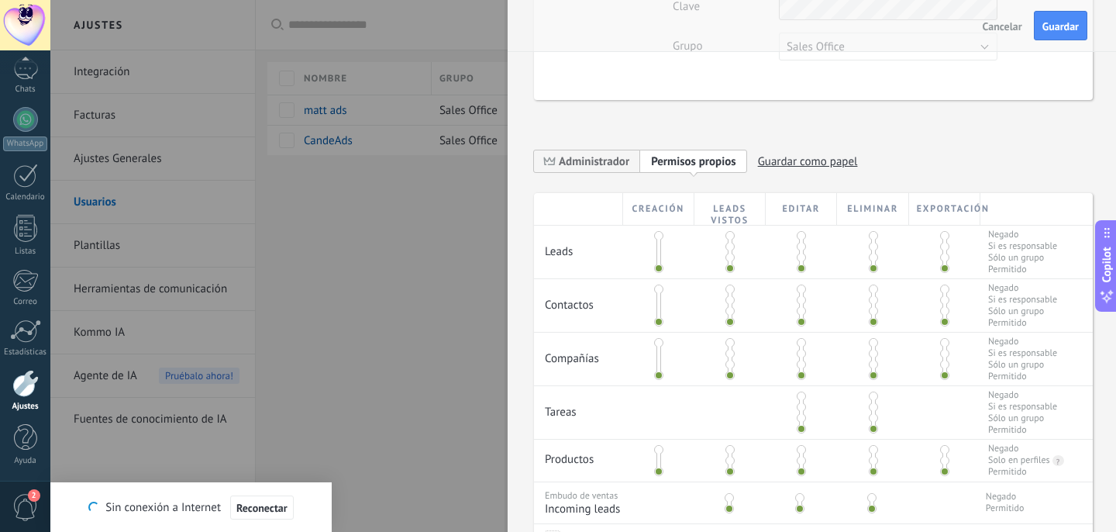
click at [730, 238] on span at bounding box center [730, 235] width 9 height 9
click at [728, 271] on span at bounding box center [730, 268] width 9 height 9
click at [728, 258] on span at bounding box center [730, 257] width 9 height 9
click at [729, 247] on span at bounding box center [730, 246] width 9 height 9
click at [730, 258] on span at bounding box center [730, 257] width 9 height 9
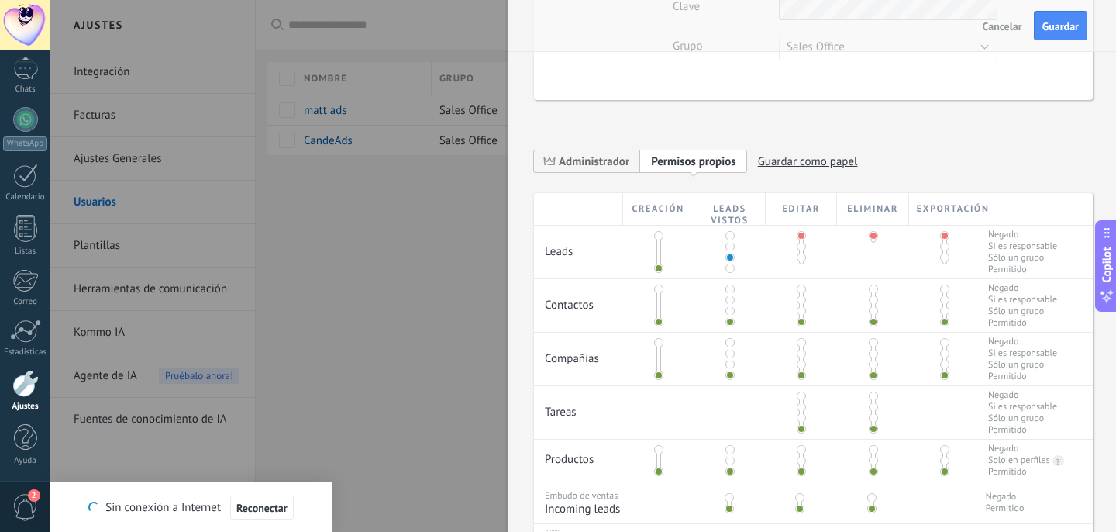
click at [729, 269] on span at bounding box center [730, 268] width 9 height 9
click at [800, 255] on span at bounding box center [801, 257] width 9 height 9
click at [799, 269] on span at bounding box center [801, 268] width 9 height 9
click at [870, 271] on span at bounding box center [873, 268] width 9 height 9
click at [943, 271] on span at bounding box center [944, 268] width 9 height 9
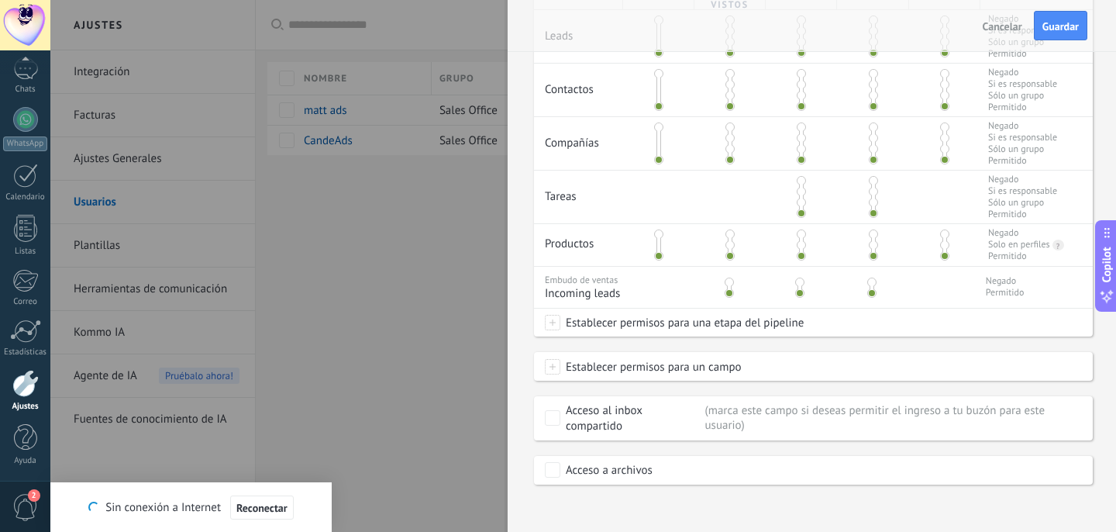
scroll to position [423, 0]
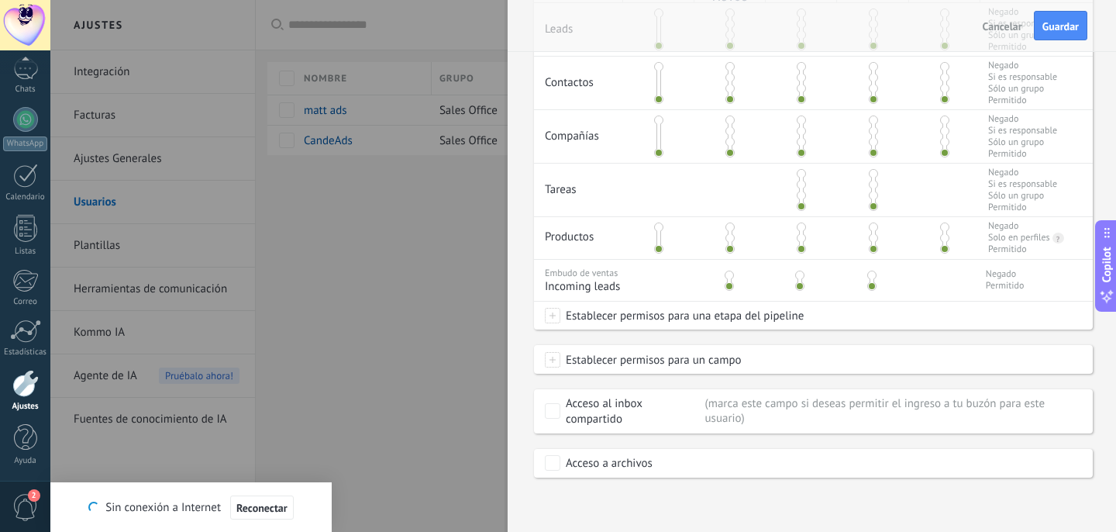
click at [775, 319] on span "Establecer permisos para una etapa del pipeline" at bounding box center [681, 316] width 243 height 28
click at [827, 332] on div at bounding box center [583, 266] width 1066 height 532
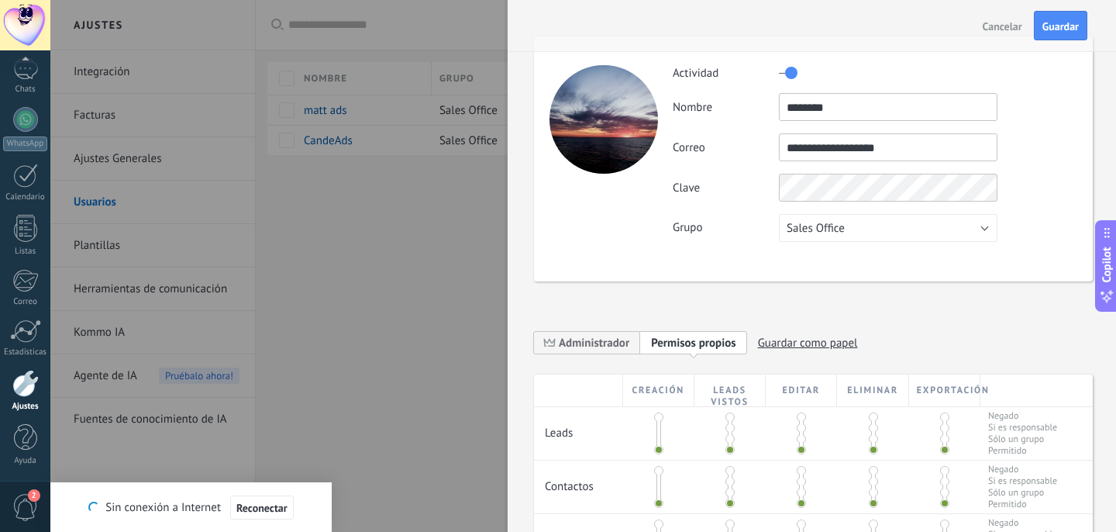
scroll to position [0, 0]
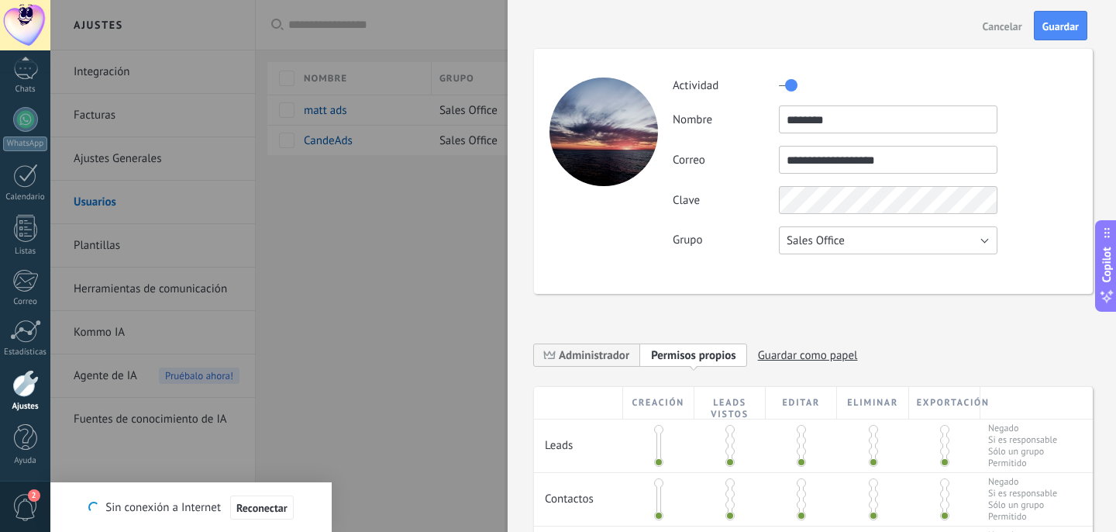
click at [812, 240] on span "Sales Office" at bounding box center [816, 240] width 58 height 15
click at [812, 240] on span "Sales Office" at bounding box center [881, 240] width 222 height 15
click at [609, 354] on span "Administrador" at bounding box center [594, 355] width 71 height 15
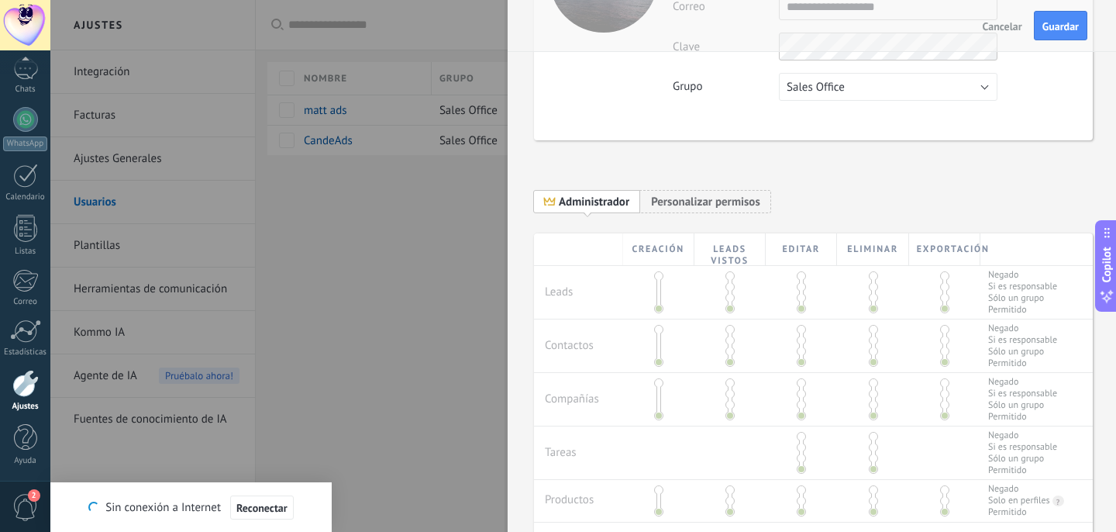
scroll to position [169, 0]
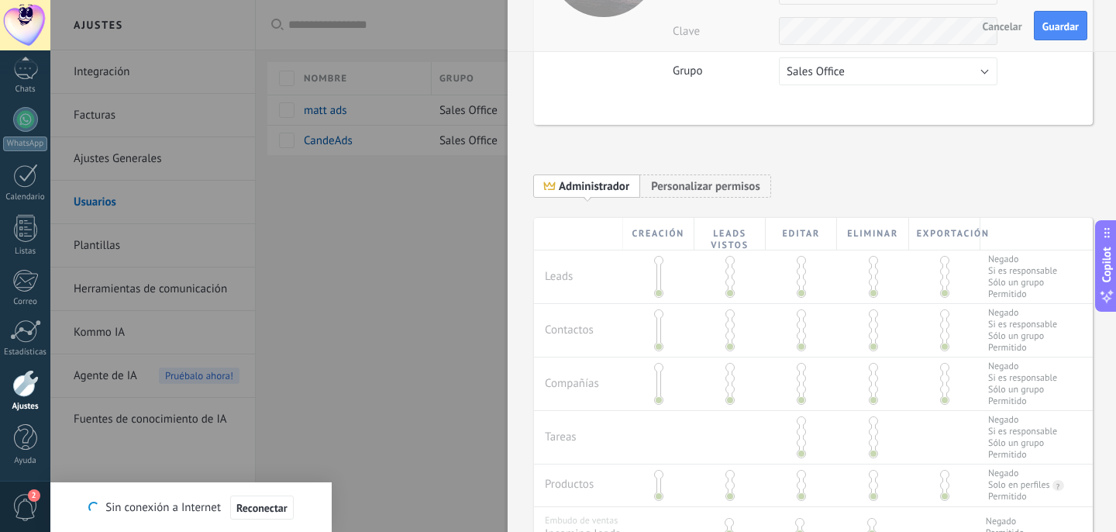
click at [656, 270] on div "Creación Leads vistos Editar Eliminar Exportación Leads Negado Si es responsabl…" at bounding box center [813, 471] width 559 height 507
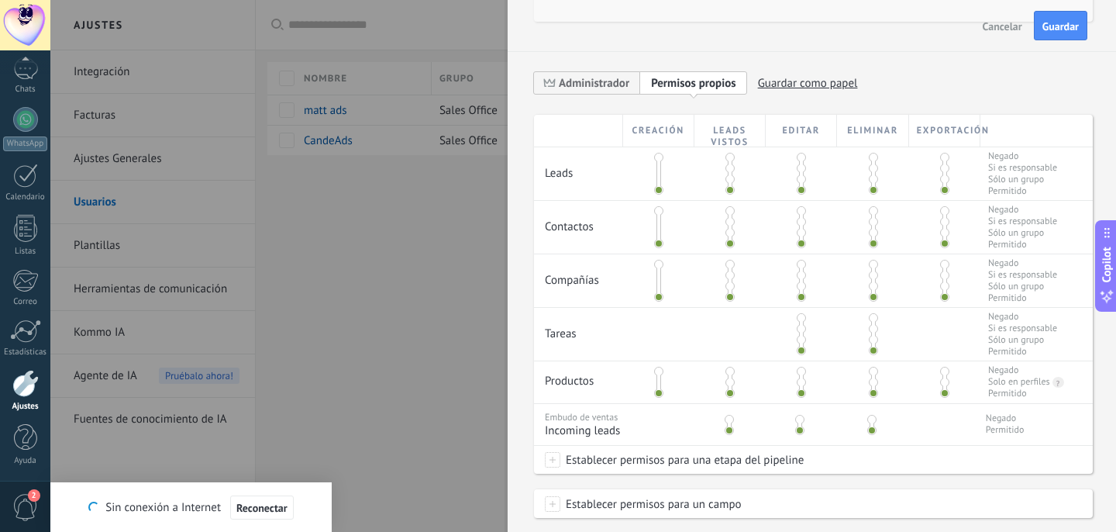
scroll to position [423, 0]
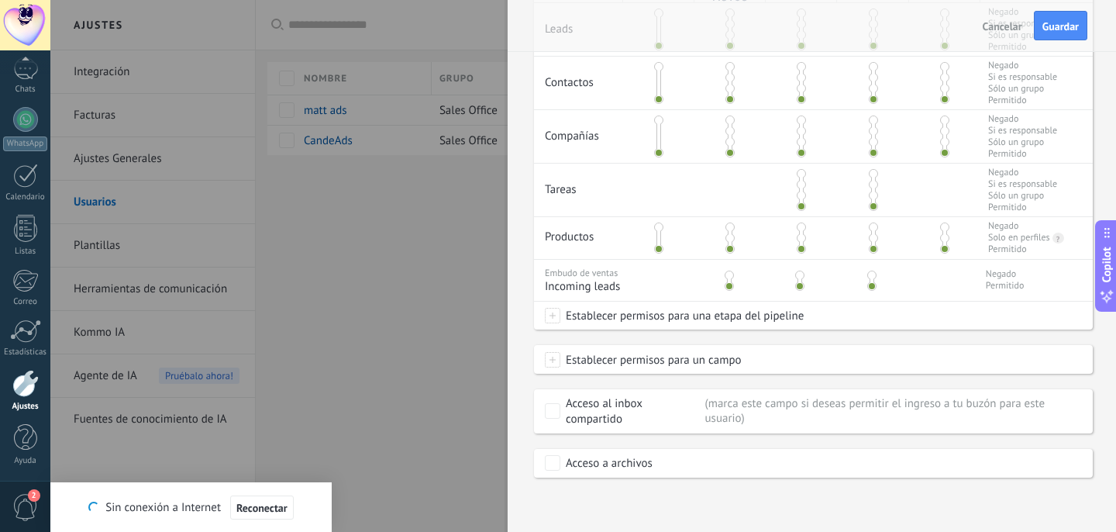
click at [582, 324] on span "Establecer permisos para una etapa del pipeline" at bounding box center [681, 316] width 243 height 28
click at [582, 324] on label at bounding box center [661, 315] width 235 height 26
click at [472, 340] on div at bounding box center [583, 266] width 1066 height 532
click at [484, 292] on div at bounding box center [558, 266] width 1116 height 532
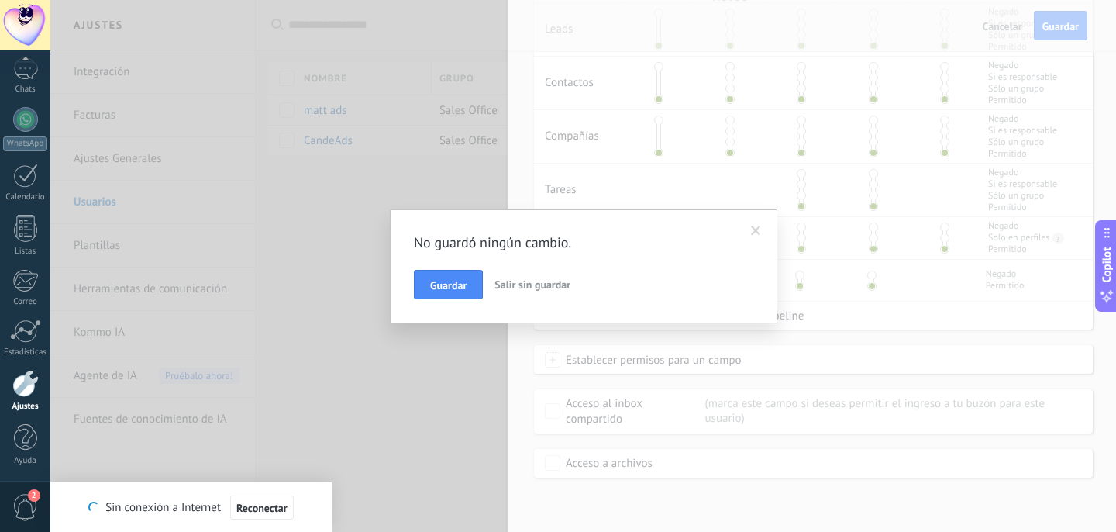
click at [513, 285] on span "Salir sin guardar" at bounding box center [533, 285] width 76 height 14
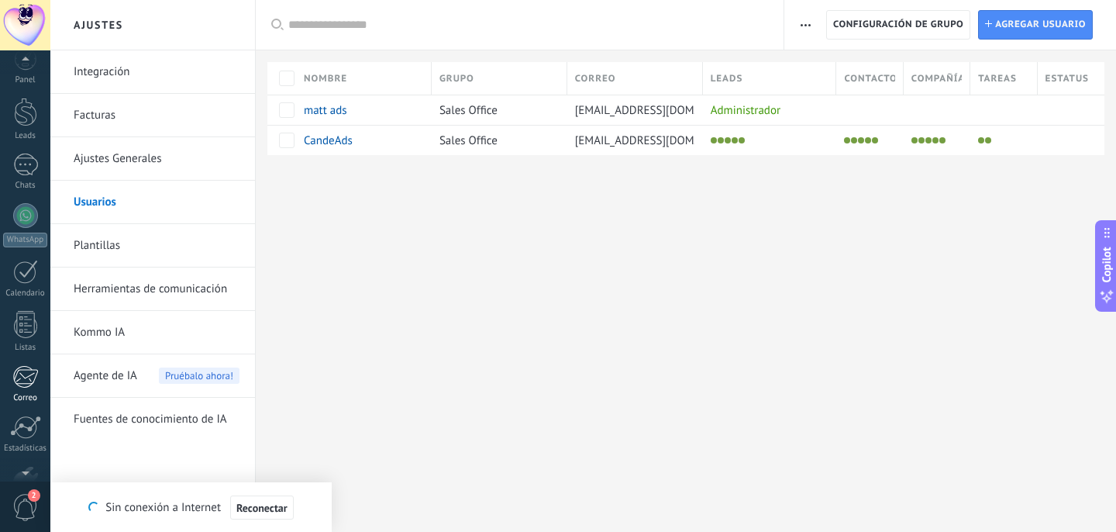
scroll to position [0, 0]
click at [29, 119] on div at bounding box center [25, 129] width 23 height 29
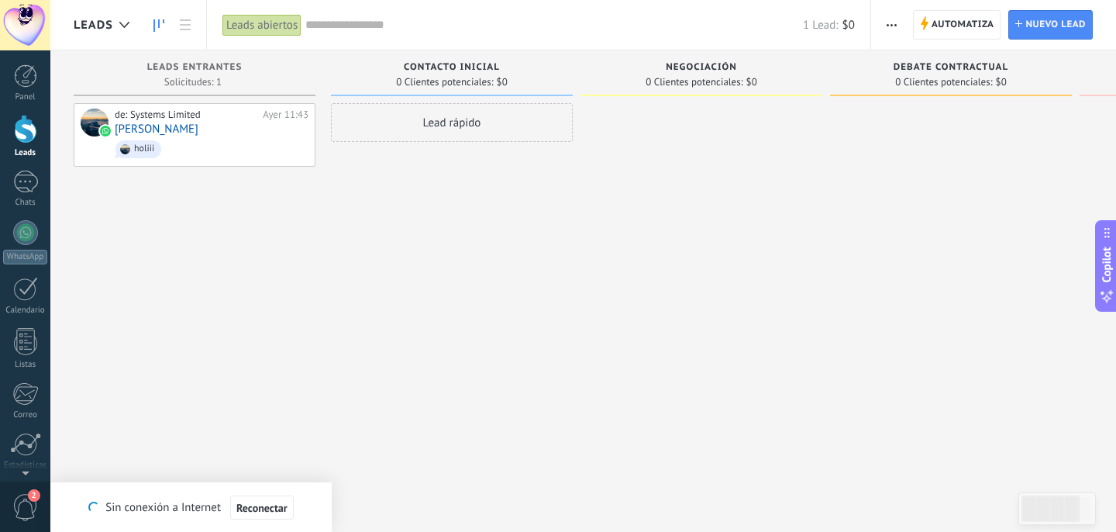
click at [889, 20] on span "button" at bounding box center [892, 24] width 10 height 29
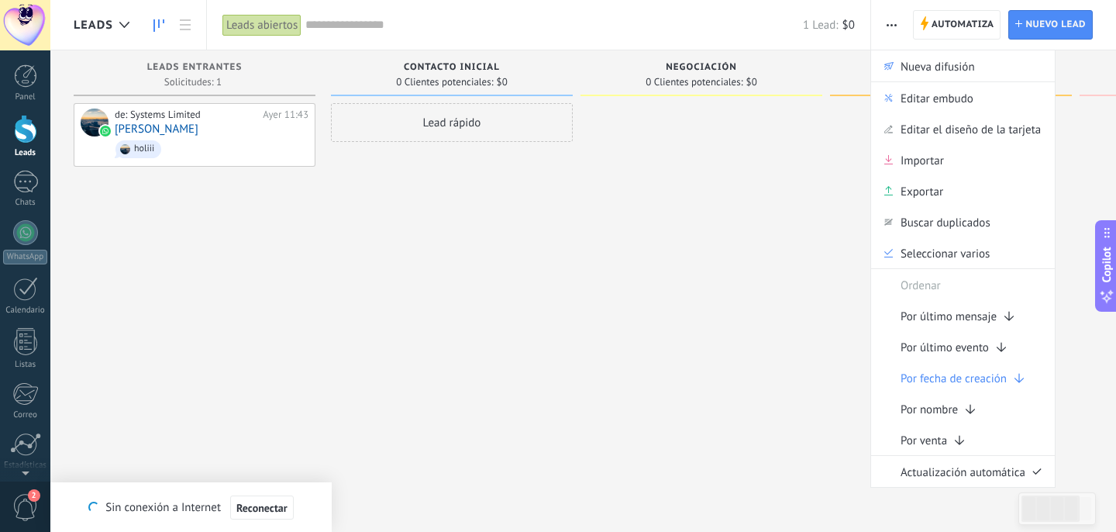
click at [837, 216] on div at bounding box center [951, 267] width 242 height 329
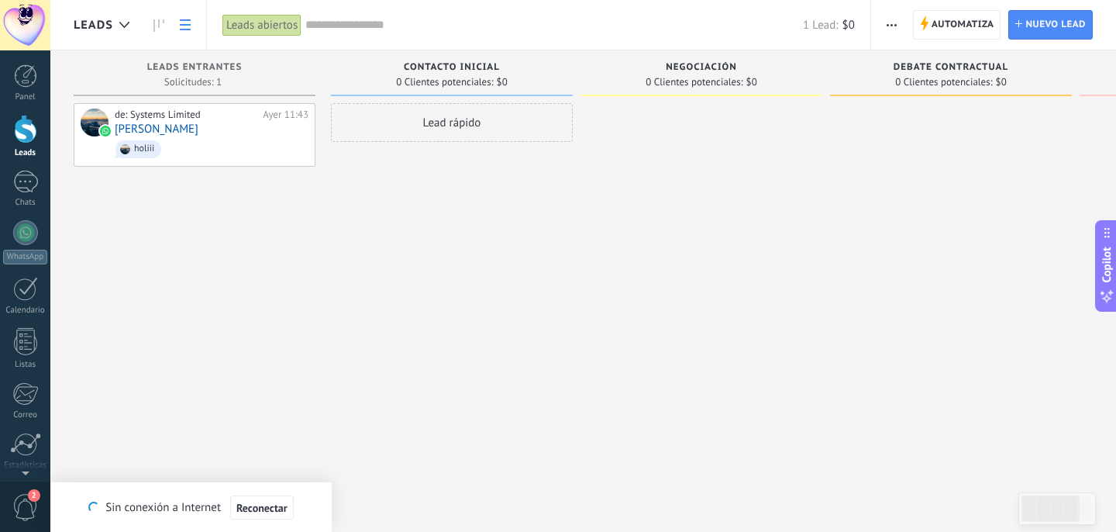
click at [192, 22] on link at bounding box center [185, 25] width 26 height 30
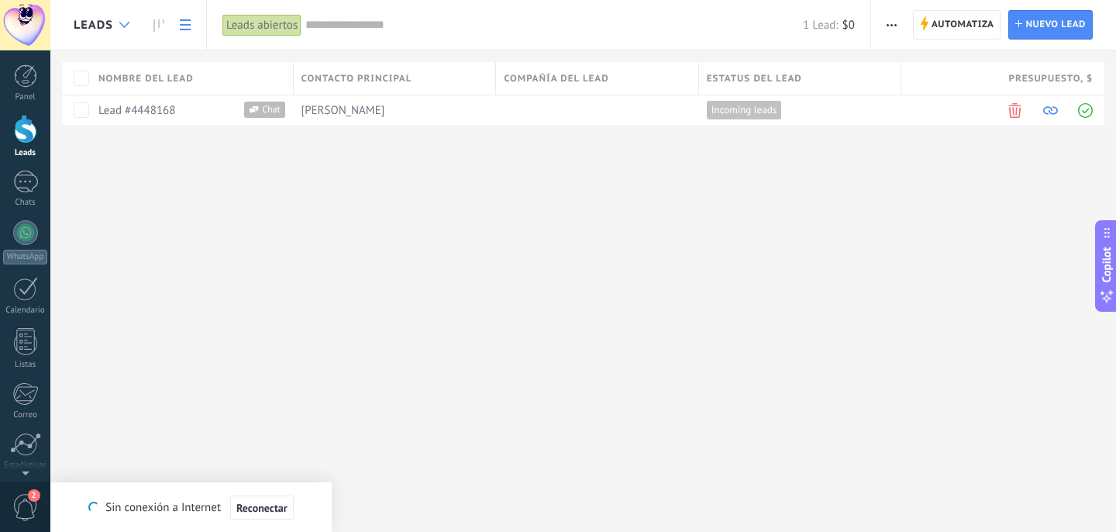
click at [131, 22] on div at bounding box center [125, 25] width 26 height 30
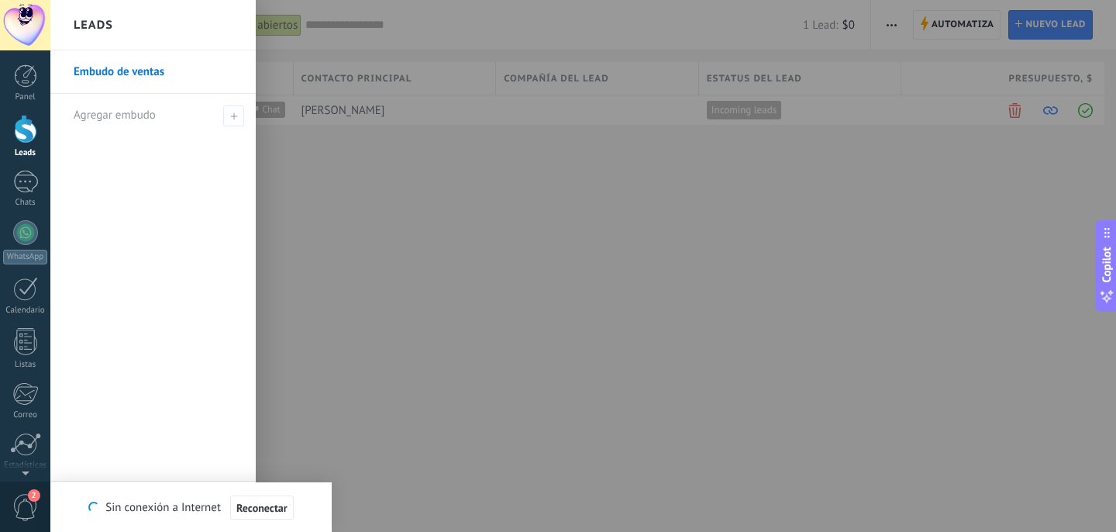
click at [29, 8] on div at bounding box center [25, 25] width 50 height 50
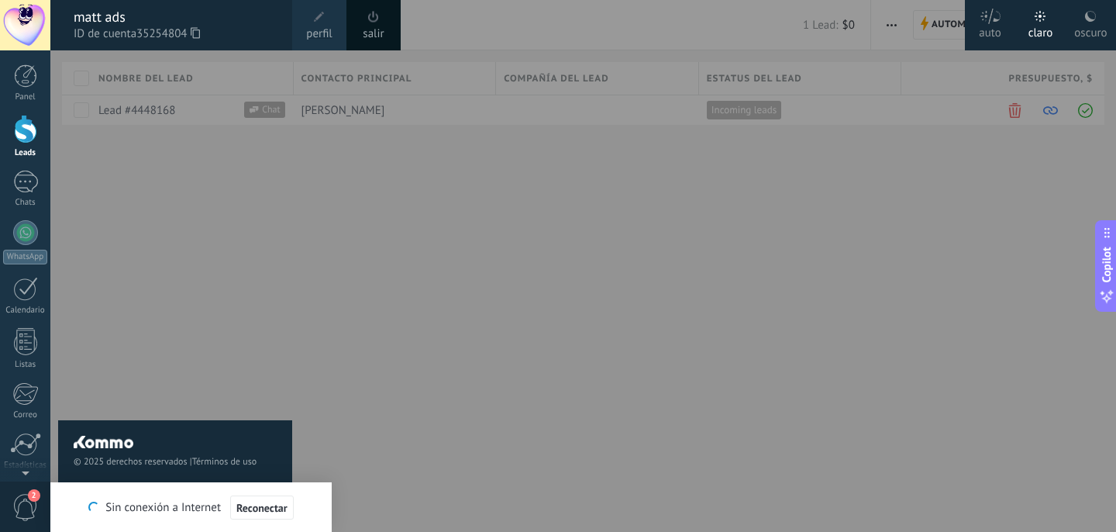
click at [312, 28] on span "perfil" at bounding box center [319, 34] width 26 height 17
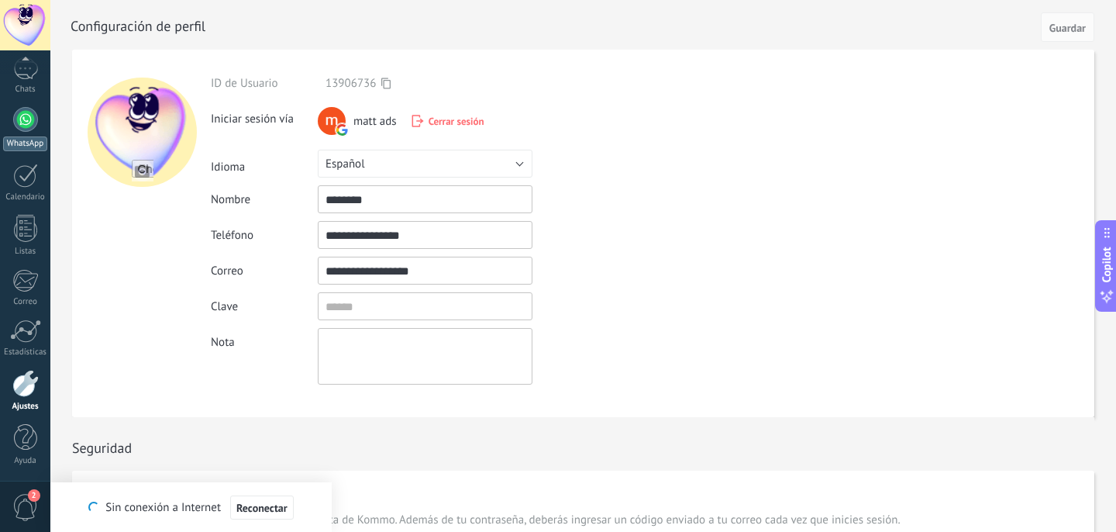
click at [33, 116] on div at bounding box center [25, 119] width 25 height 25
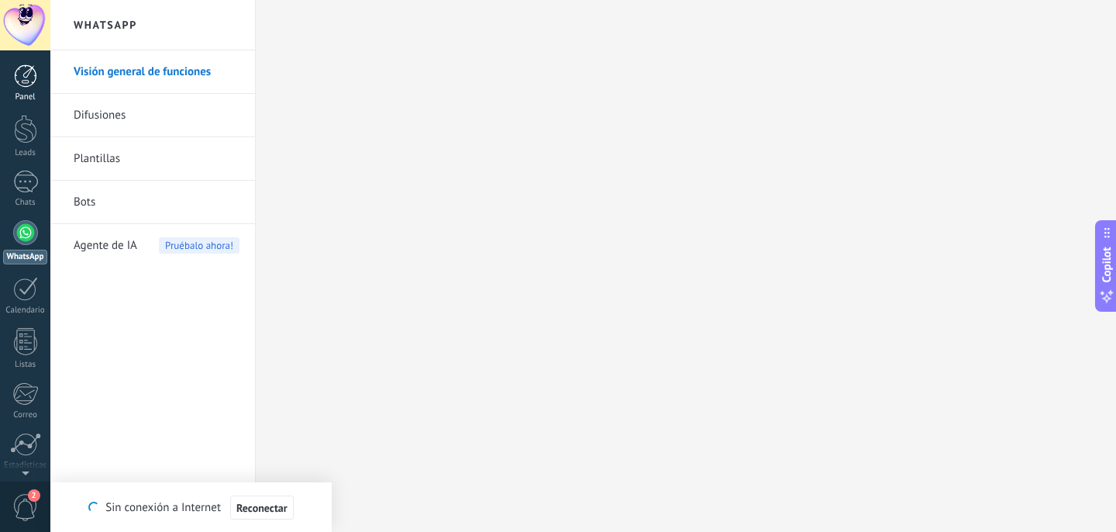
click at [25, 89] on link "Panel" at bounding box center [25, 83] width 50 height 38
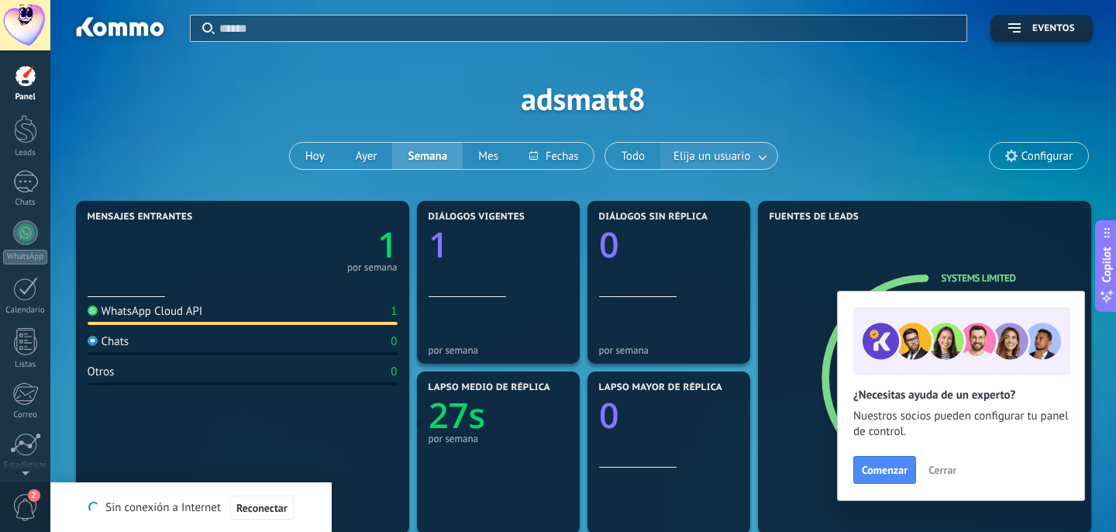
click at [759, 153] on link at bounding box center [764, 156] width 28 height 26
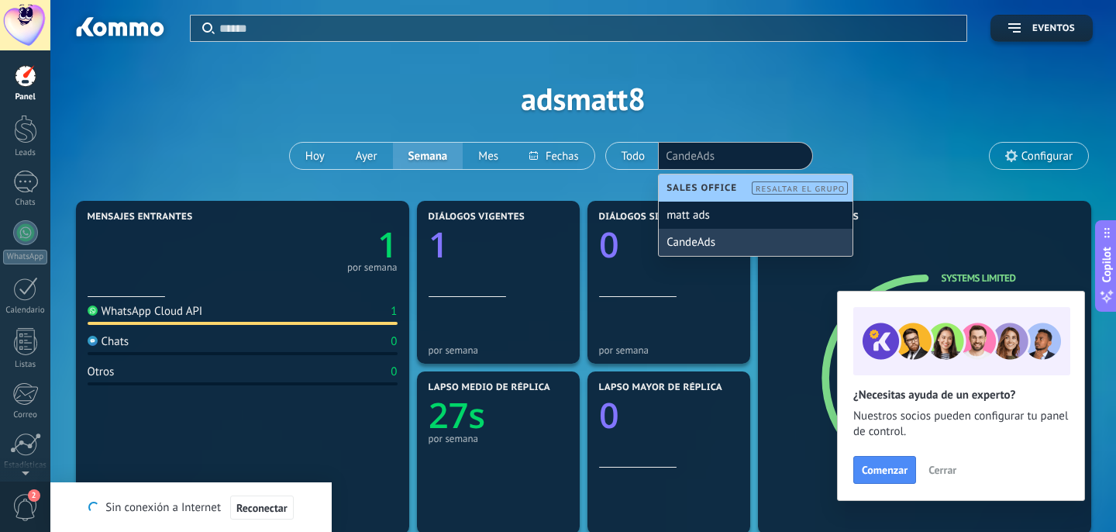
click at [778, 249] on div "CandeAds" at bounding box center [756, 242] width 194 height 27
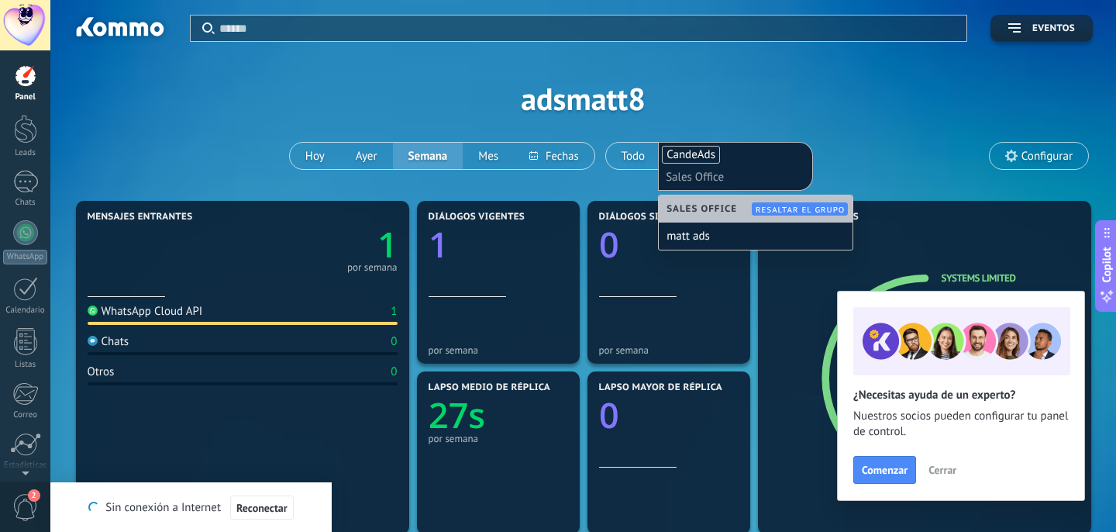
click at [842, 132] on div "Aplicar Eventos adsmatt8 [PERSON_NAME] Semana Mes Todo Elija un usuario CandeAd…" at bounding box center [583, 98] width 1019 height 197
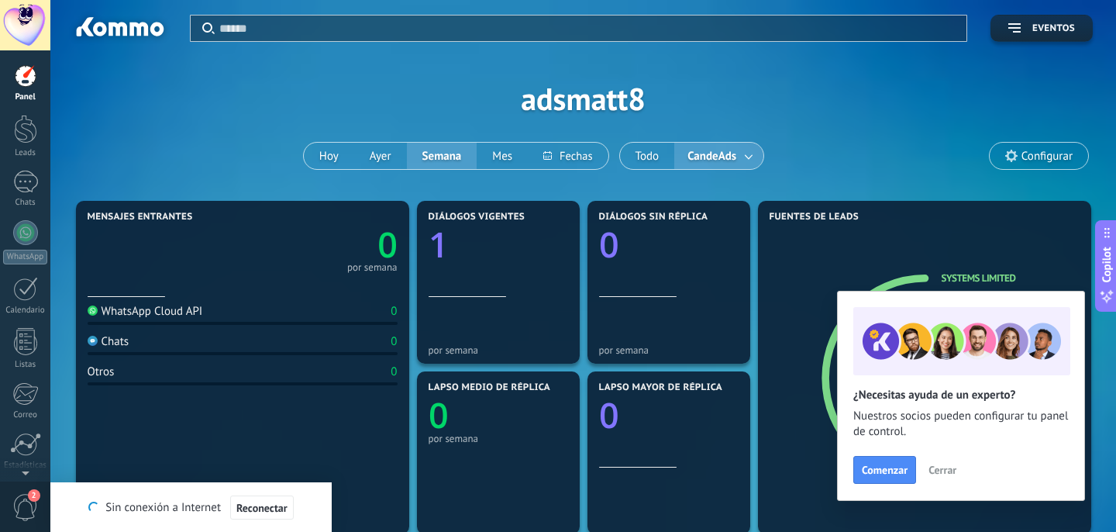
click at [1017, 162] on span "Configurar" at bounding box center [1039, 156] width 98 height 26
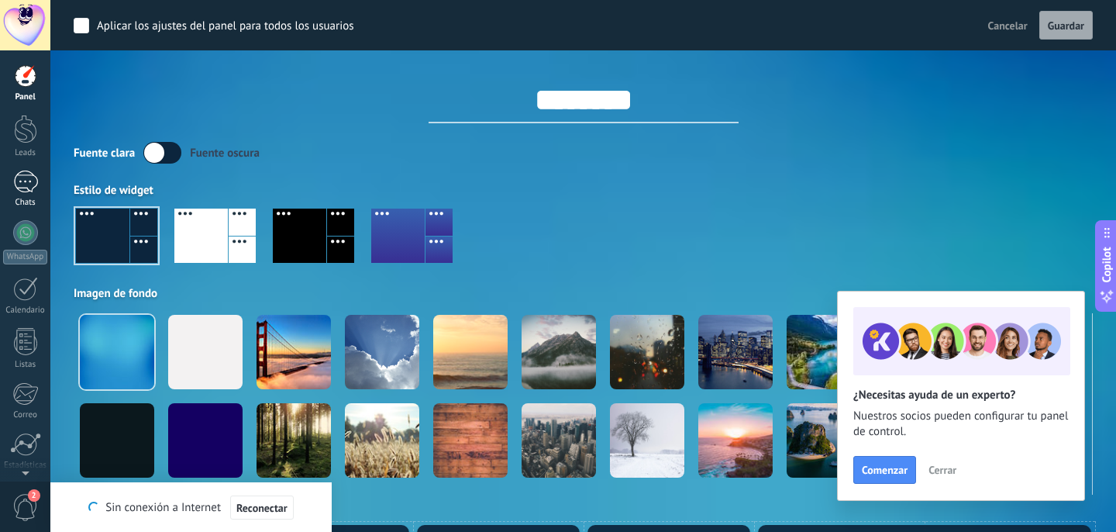
click at [19, 191] on div at bounding box center [25, 182] width 25 height 22
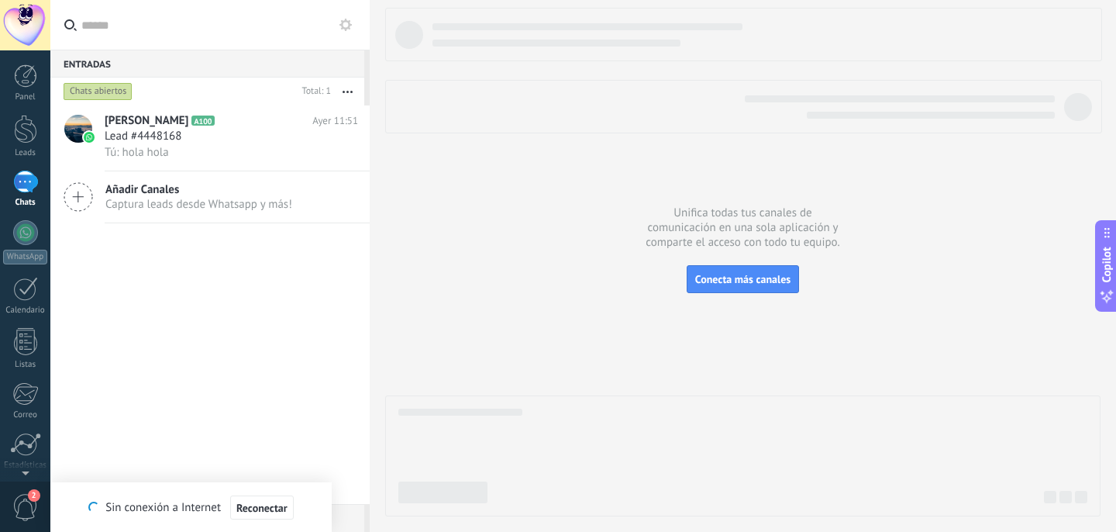
click at [347, 28] on use at bounding box center [346, 25] width 12 height 12
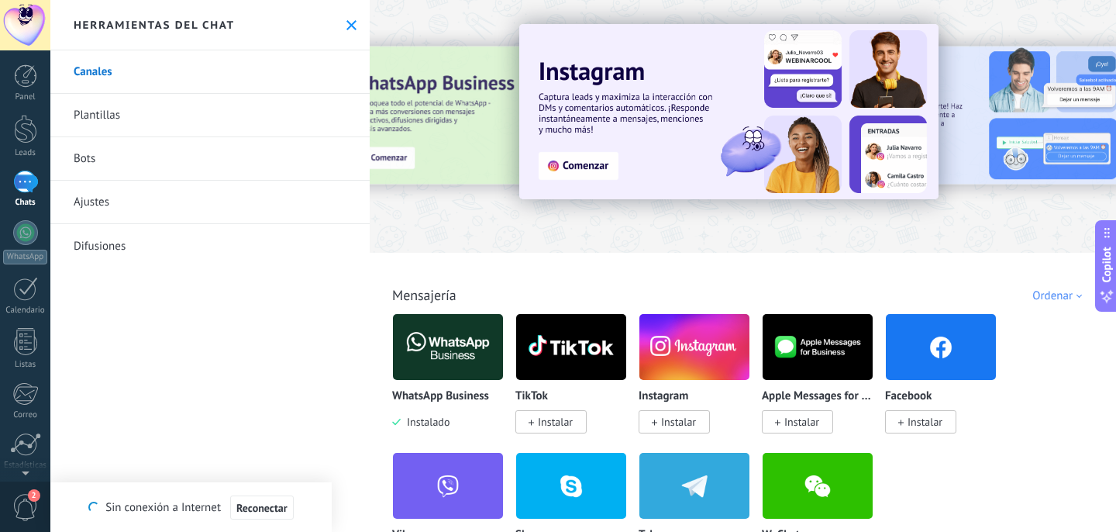
click at [175, 199] on link "Ajustes" at bounding box center [209, 202] width 319 height 43
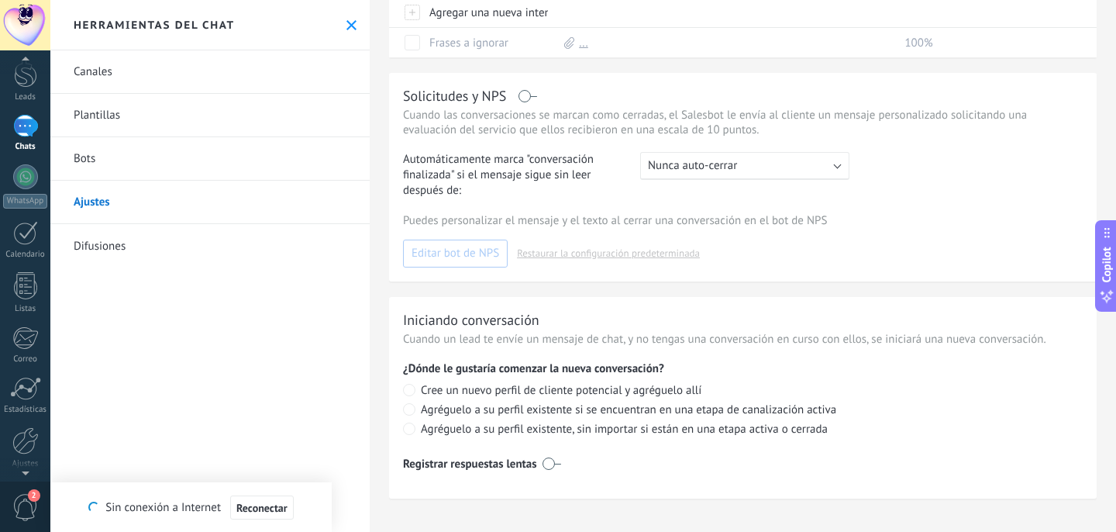
scroll to position [113, 0]
click at [24, 401] on link "Ajustes" at bounding box center [25, 391] width 50 height 42
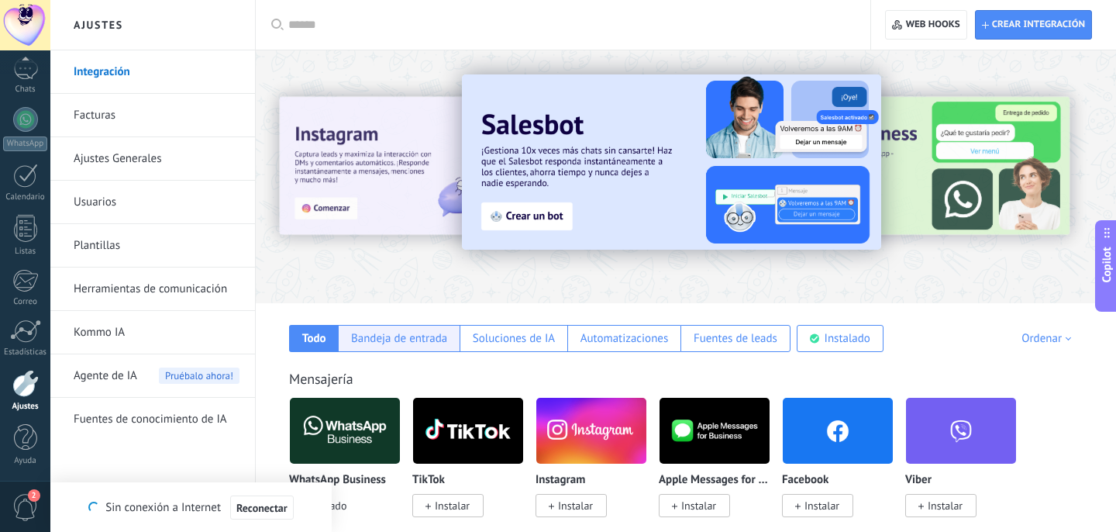
click at [387, 325] on div "Bandeja de entrada" at bounding box center [399, 338] width 122 height 27
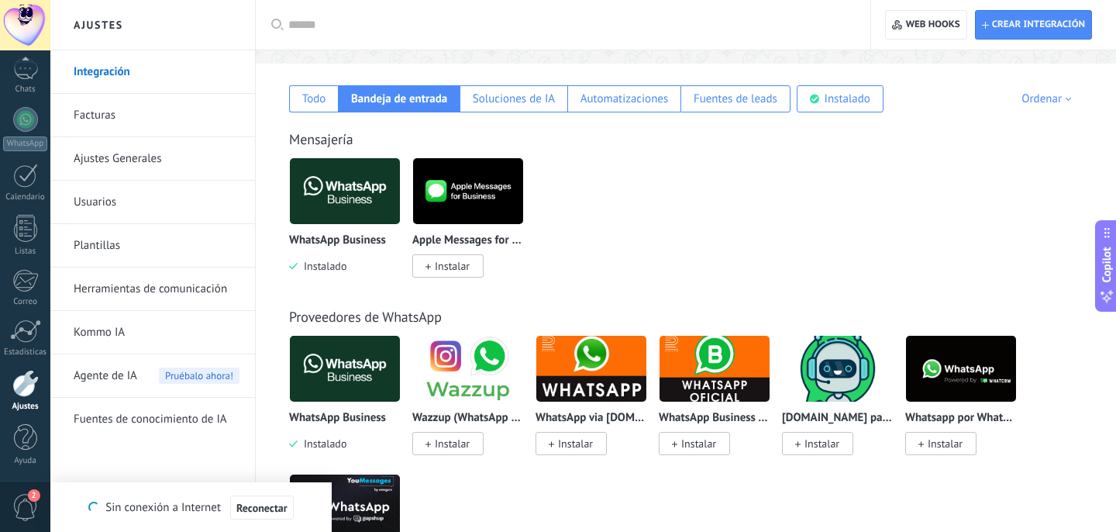
scroll to position [250, 0]
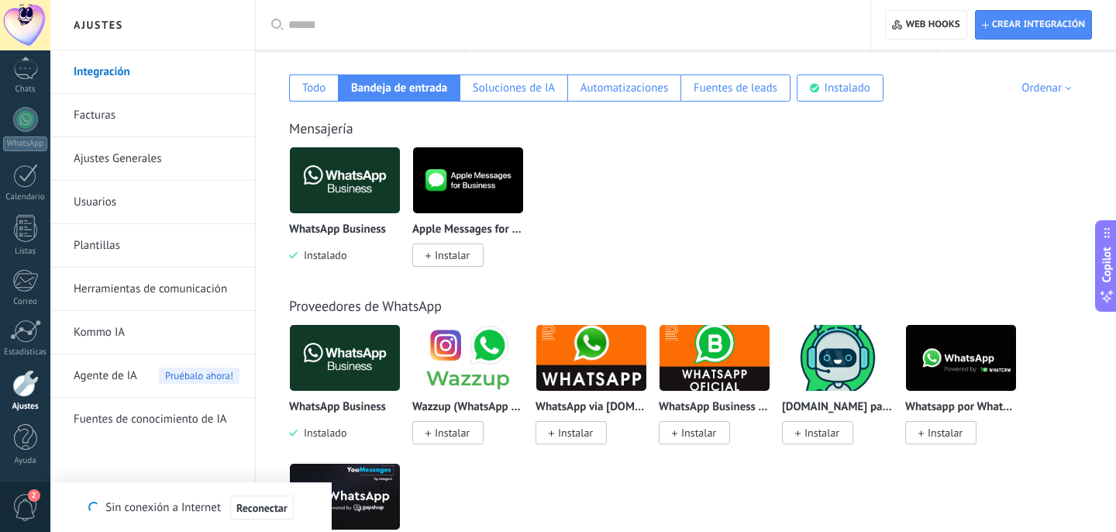
click at [376, 198] on img at bounding box center [345, 180] width 110 height 75
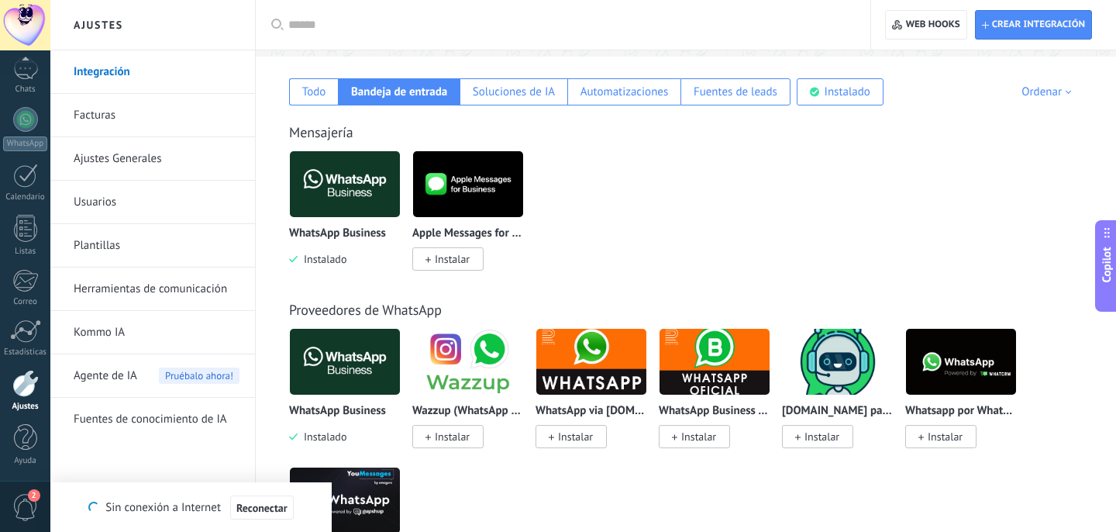
click at [344, 218] on div at bounding box center [345, 183] width 112 height 67
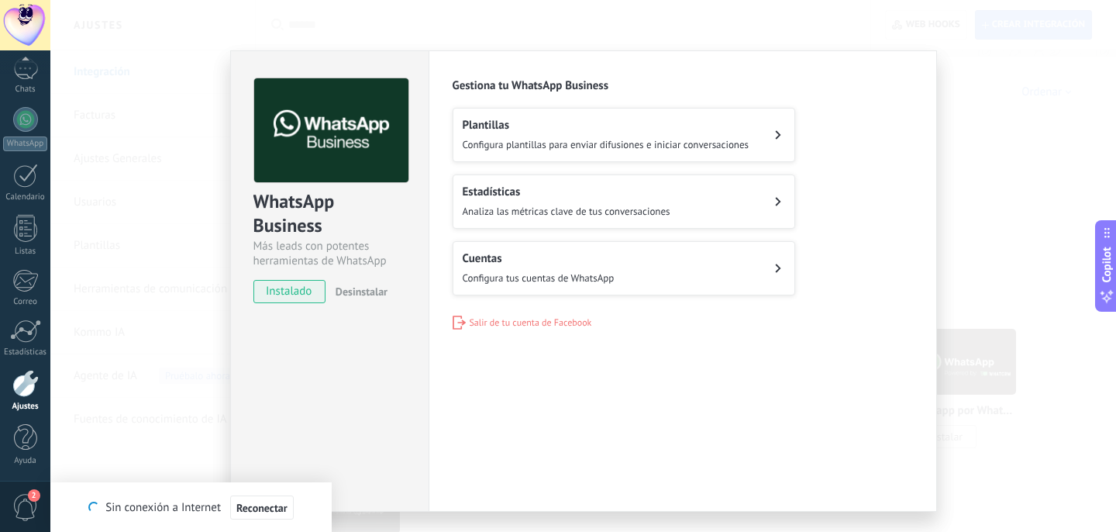
click at [520, 254] on h2 "Cuentas" at bounding box center [539, 258] width 152 height 15
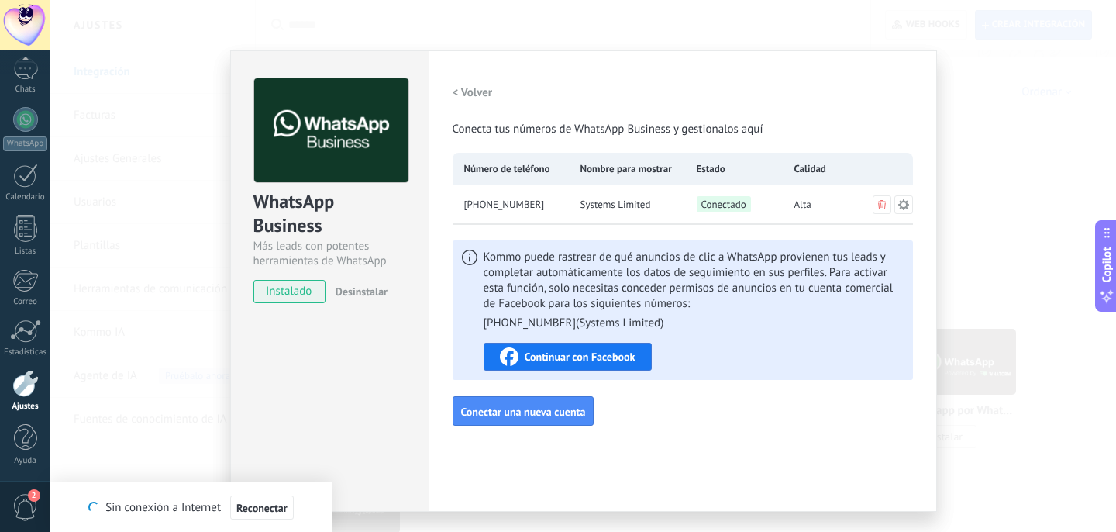
click at [901, 202] on icon at bounding box center [904, 204] width 12 height 12
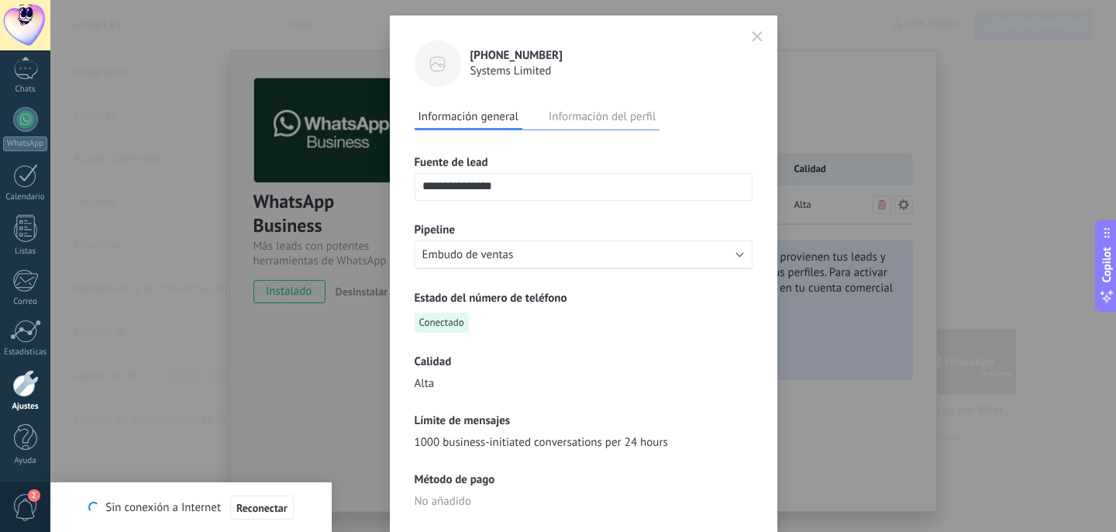
scroll to position [31, 0]
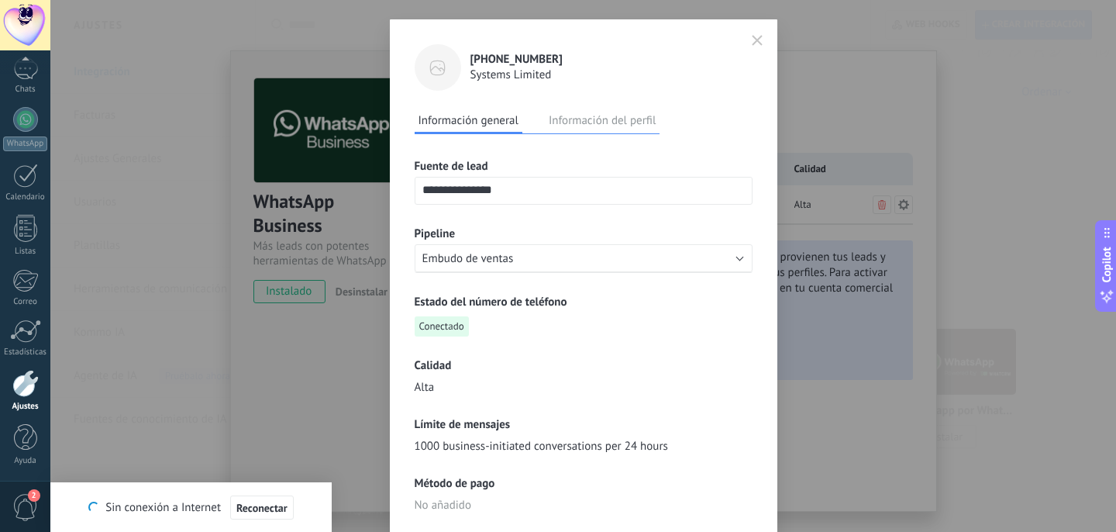
click at [574, 123] on button "Información del perfil" at bounding box center [602, 120] width 115 height 23
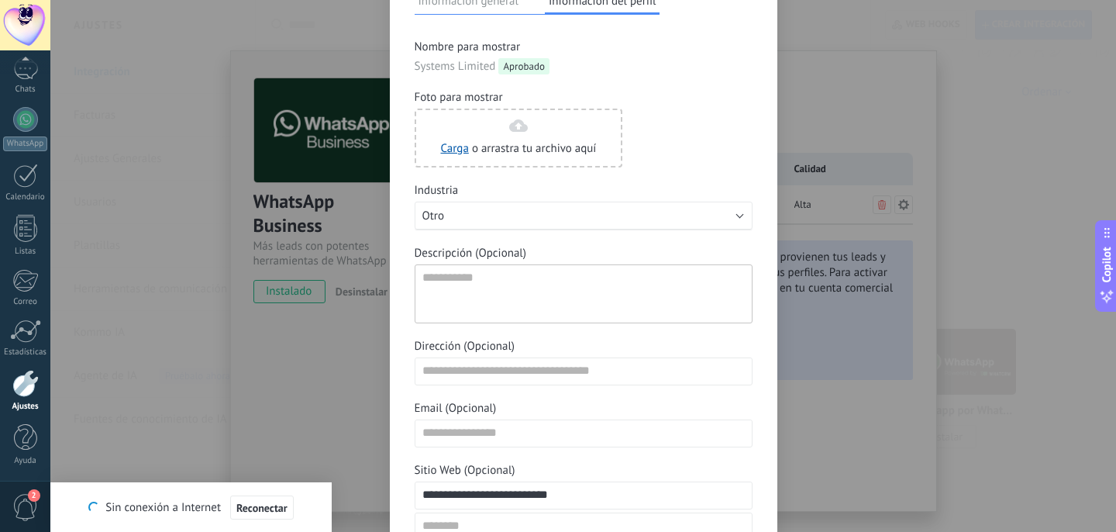
scroll to position [0, 0]
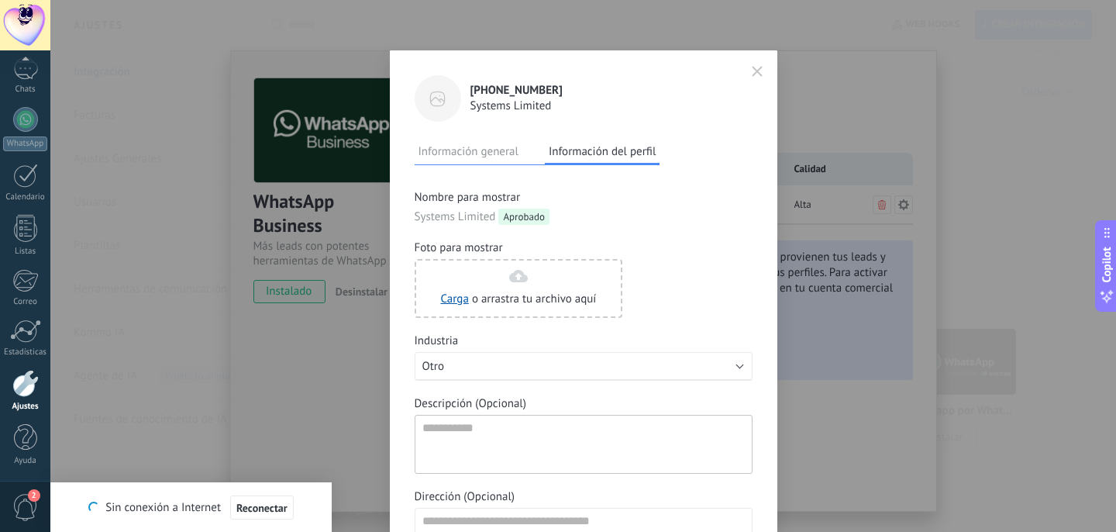
click at [746, 74] on button "button" at bounding box center [757, 72] width 23 height 26
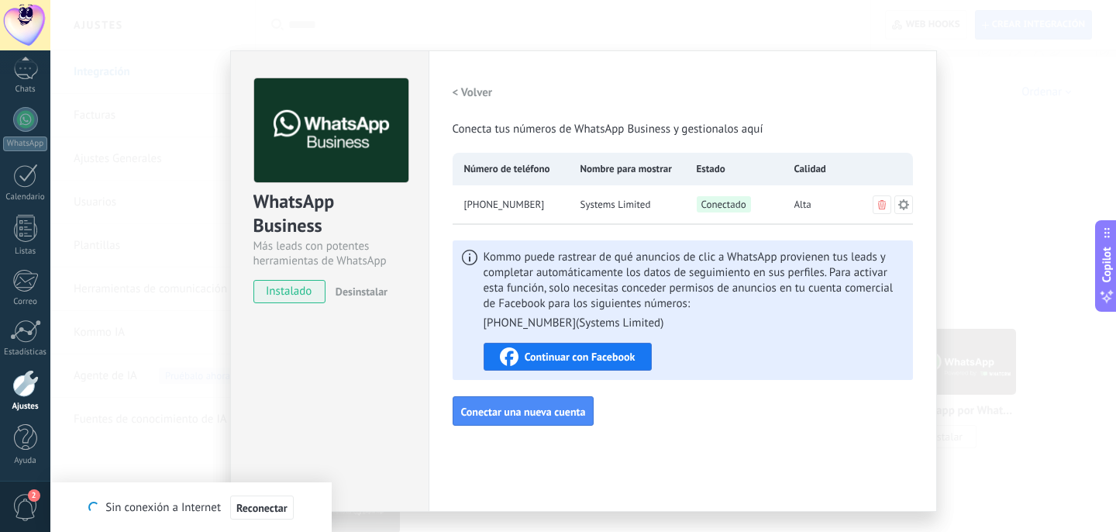
click at [480, 92] on h2 "< Volver" at bounding box center [473, 92] width 40 height 15
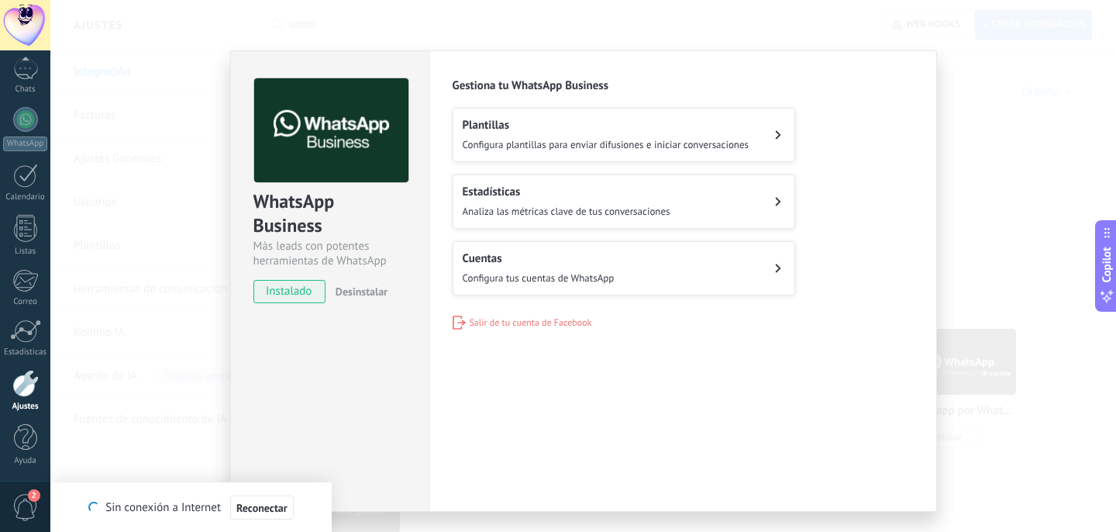
scroll to position [38, 0]
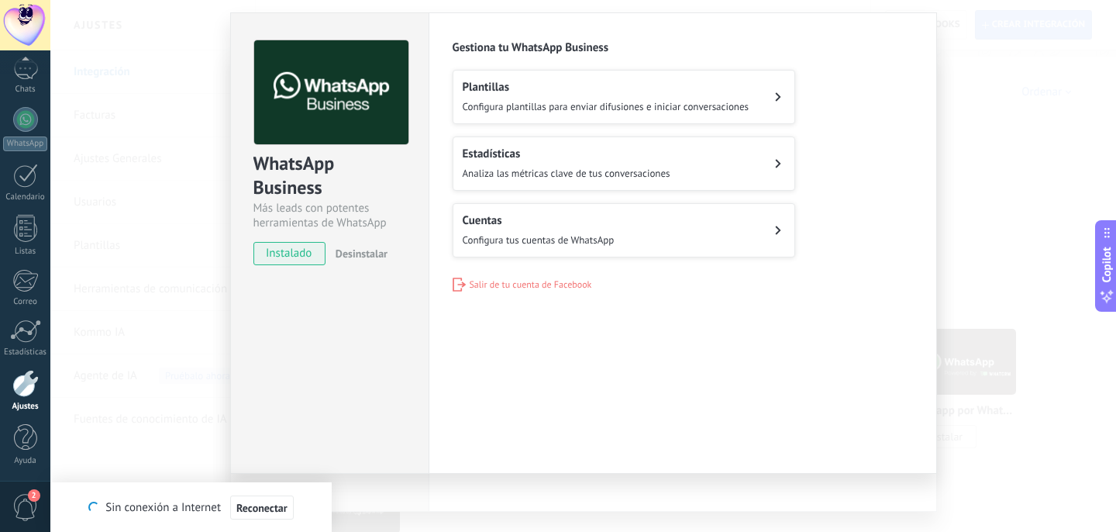
click at [522, 110] on span "Configura plantillas para enviar difusiones e iniciar conversaciones" at bounding box center [606, 106] width 287 height 13
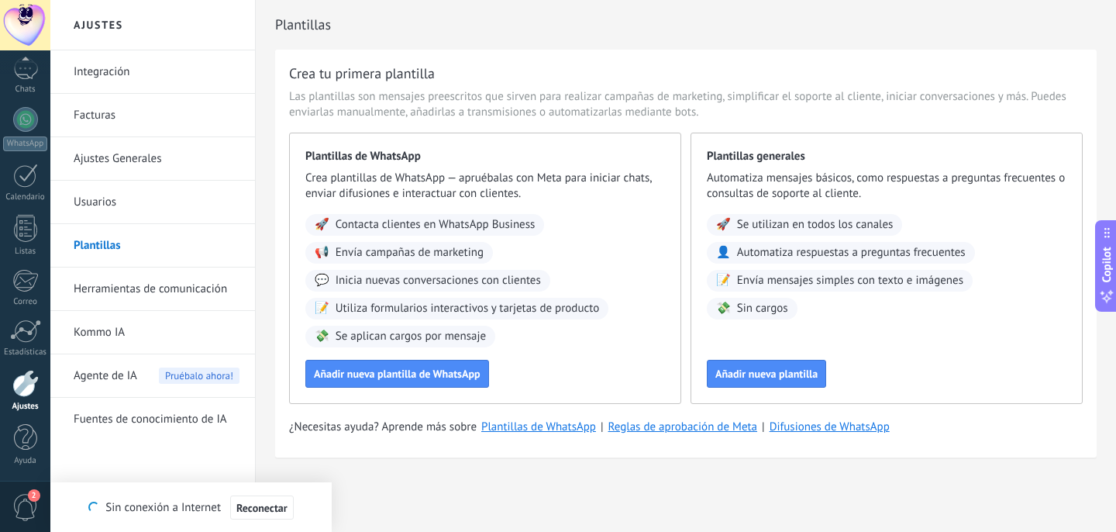
click at [98, 218] on link "Usuarios" at bounding box center [157, 202] width 166 height 43
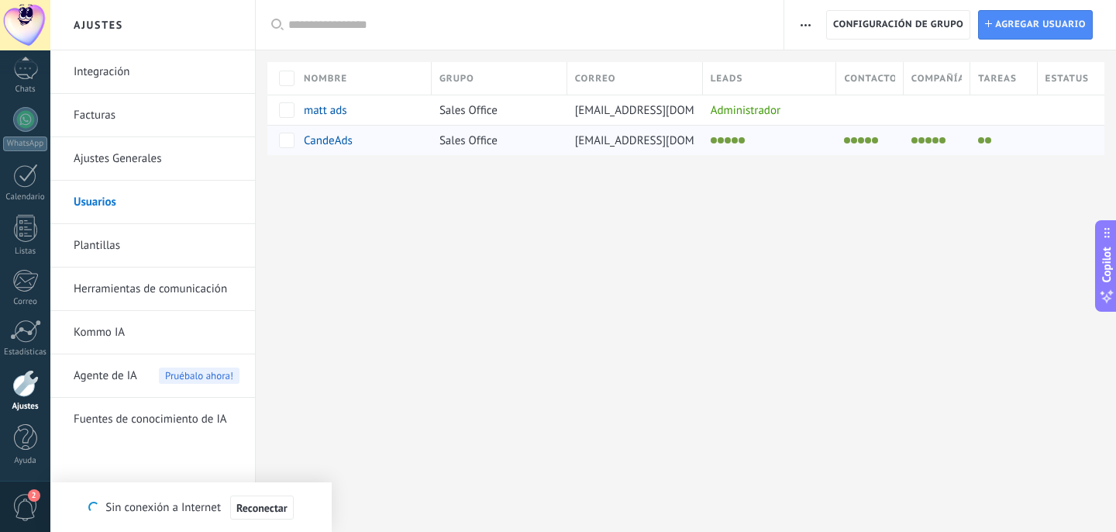
click at [498, 143] on div "Sales Office" at bounding box center [496, 140] width 128 height 29
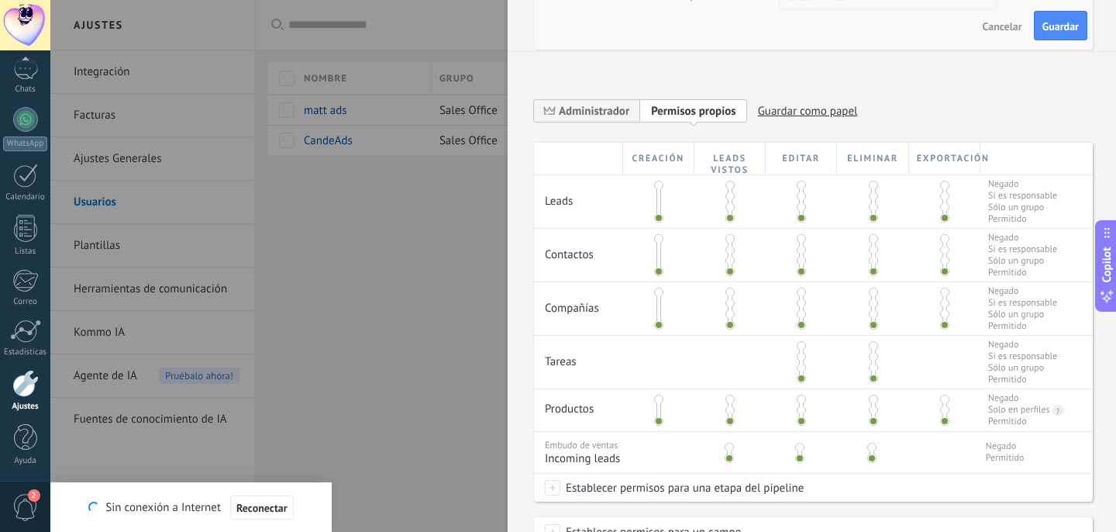
scroll to position [423, 0]
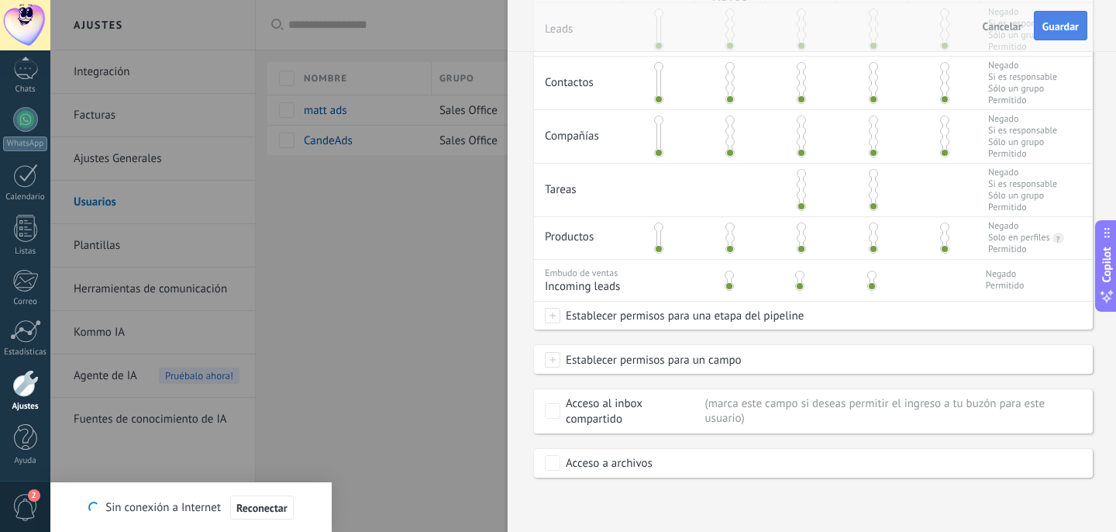
click at [1050, 19] on button "Guardar" at bounding box center [1060, 25] width 53 height 29
